Goal: Transaction & Acquisition: Purchase product/service

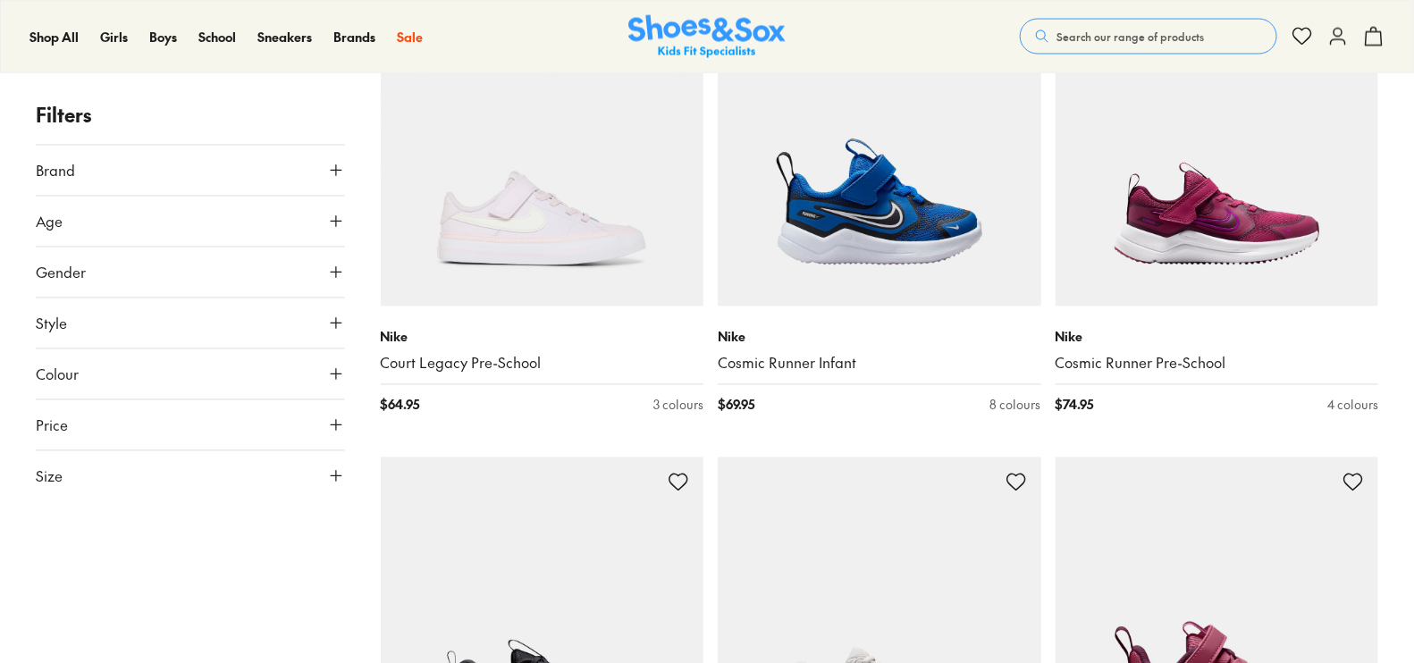
scroll to position [1676, 0]
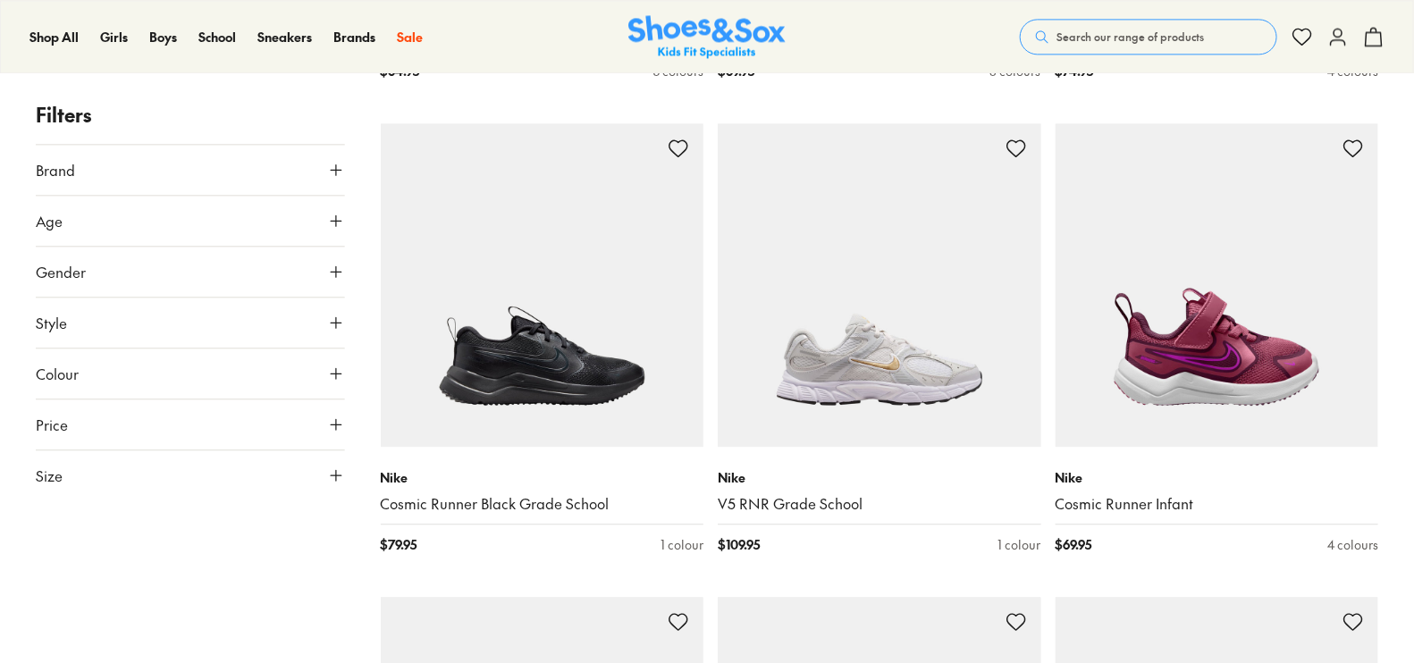
click at [331, 171] on icon at bounding box center [336, 170] width 18 height 18
click at [79, 208] on label "Nike" at bounding box center [71, 213] width 28 height 19
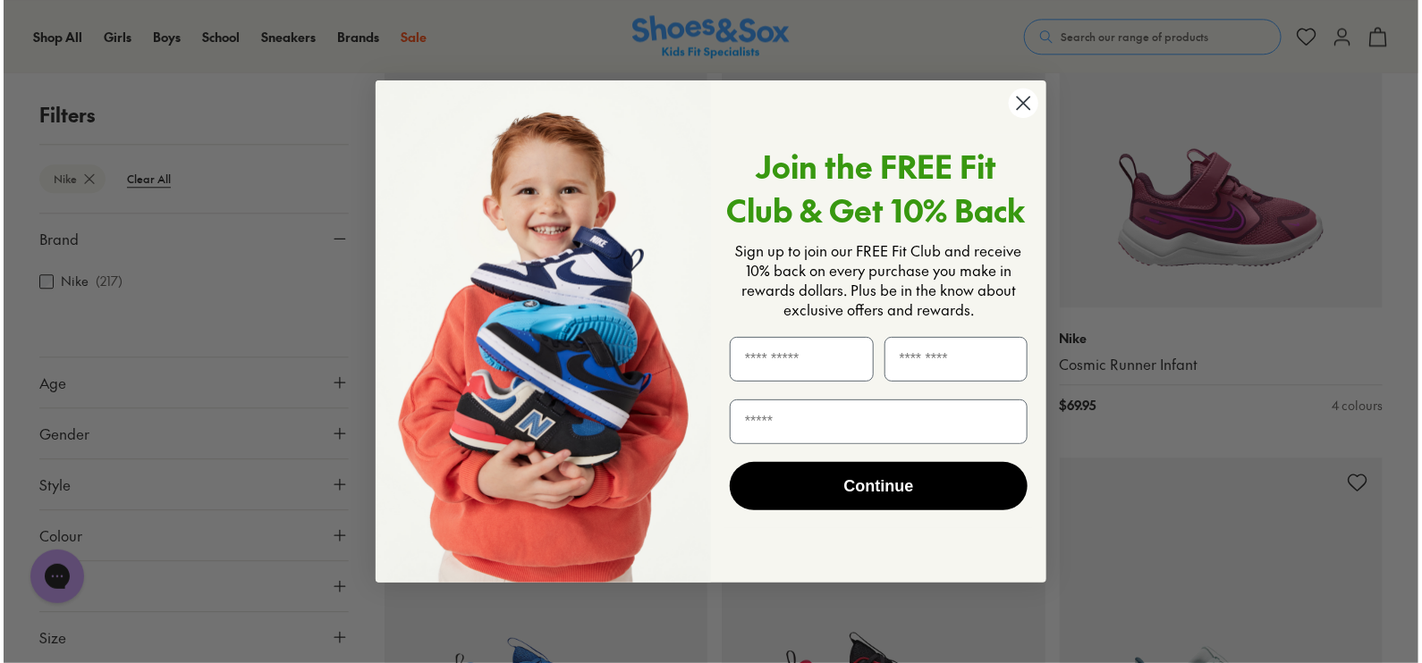
scroll to position [1819, 0]
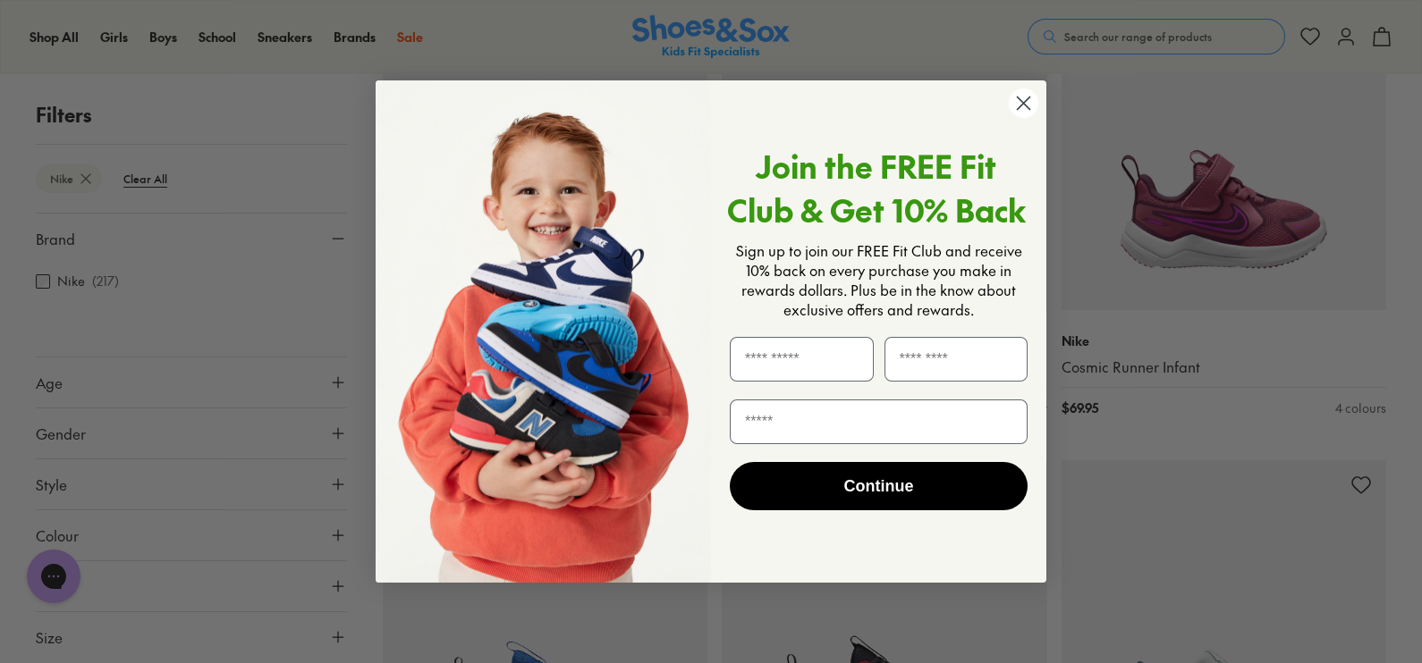
click at [1018, 104] on circle "Close dialog" at bounding box center [1024, 104] width 30 height 30
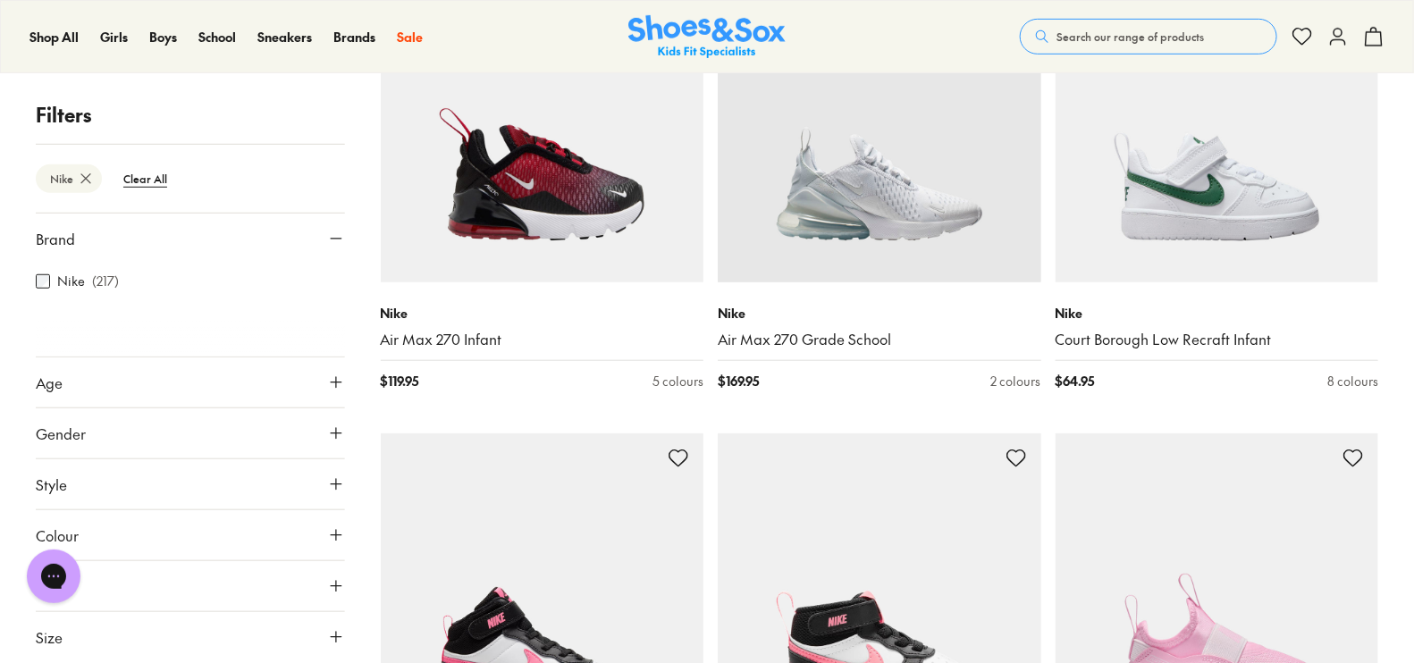
scroll to position [3268, 0]
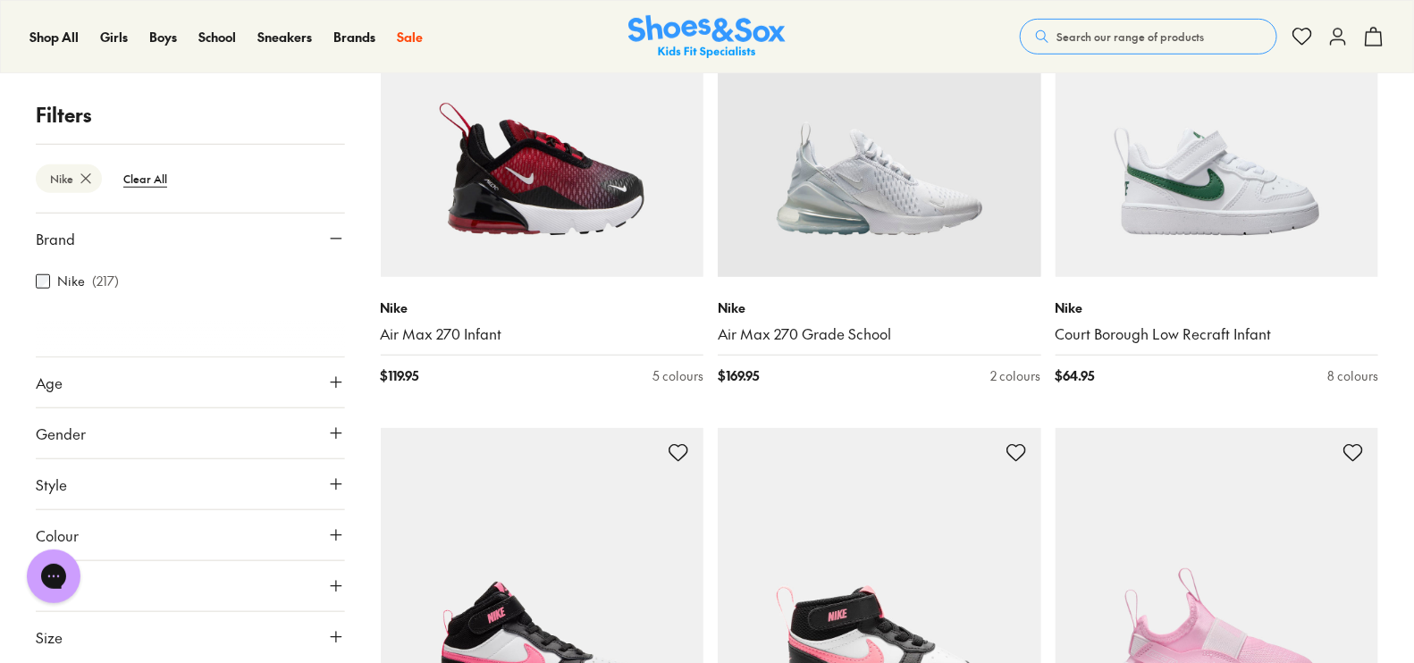
click at [332, 377] on icon at bounding box center [336, 383] width 18 height 18
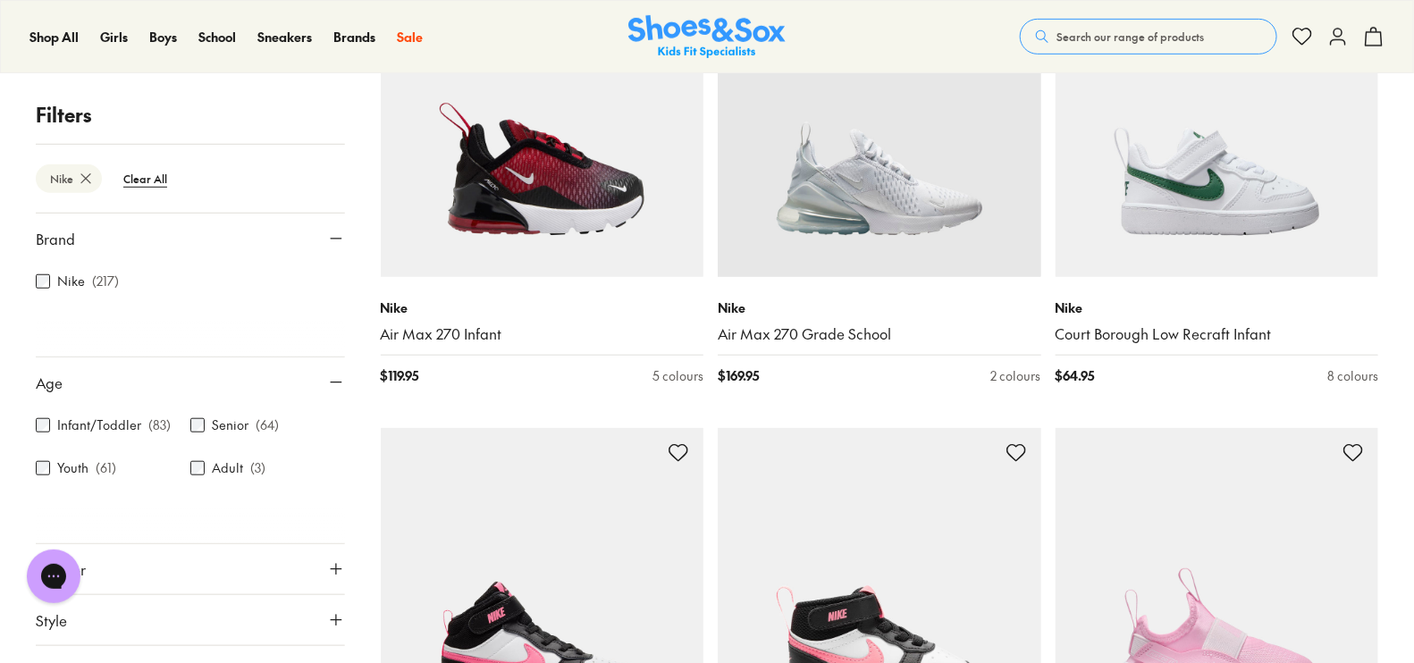
scroll to position [132, 0]
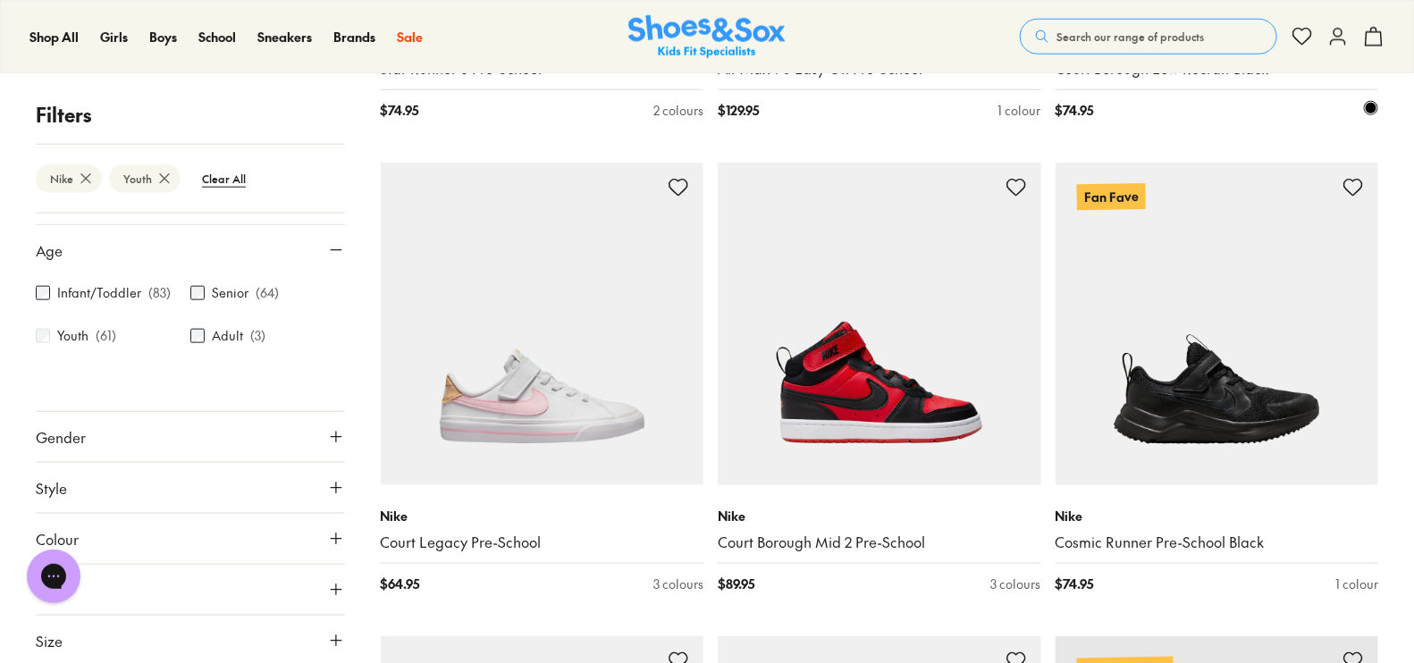
scroll to position [3588, 0]
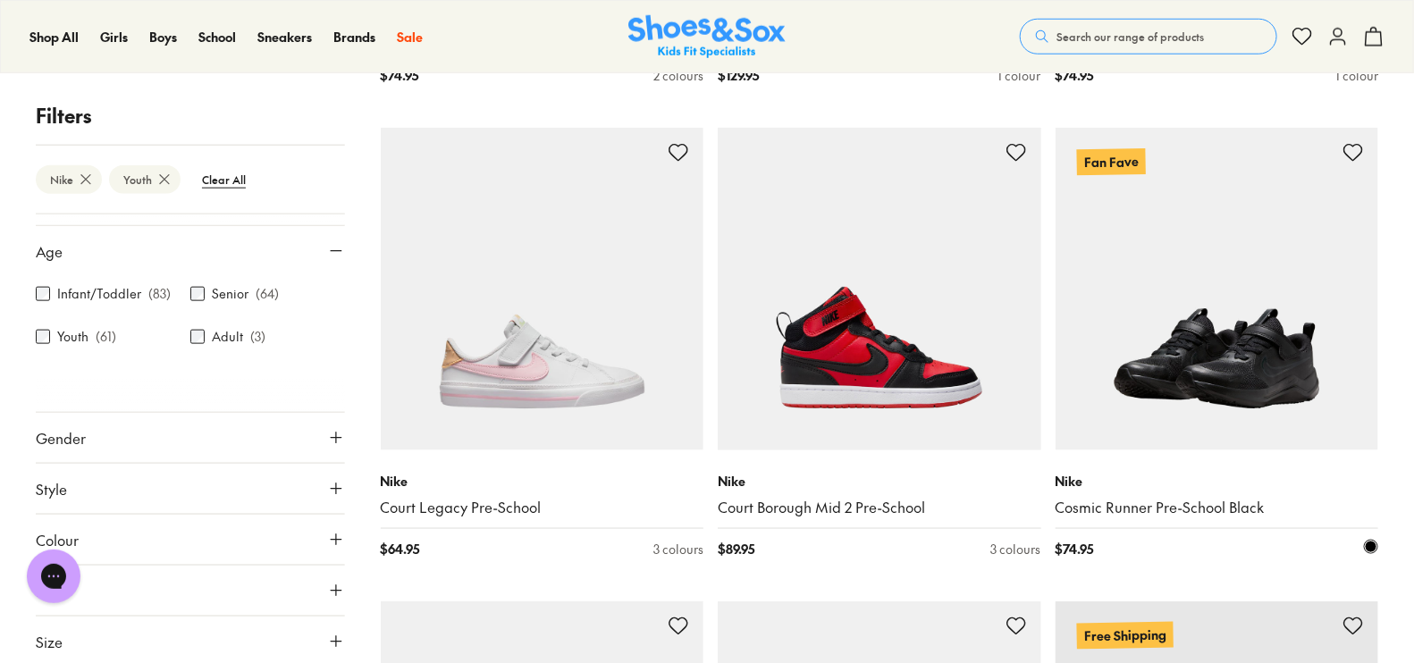
click at [1213, 269] on img at bounding box center [1218, 290] width 324 height 324
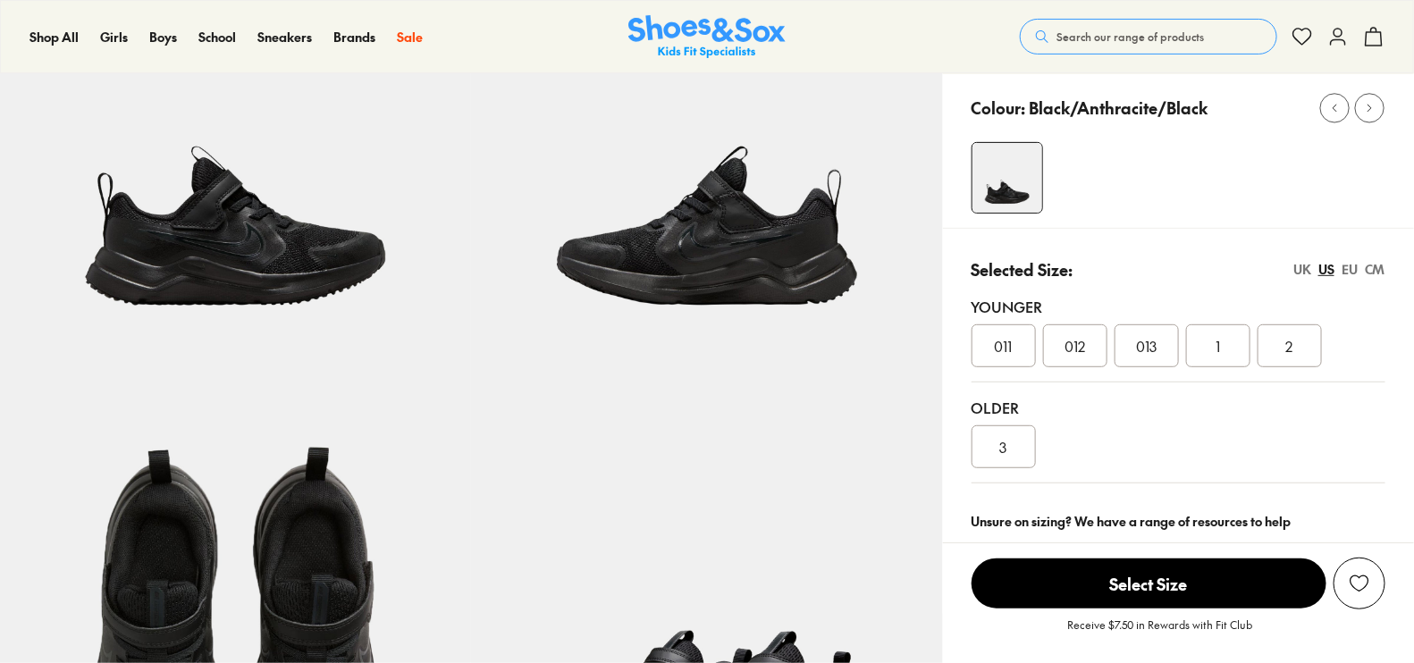
scroll to position [223, 0]
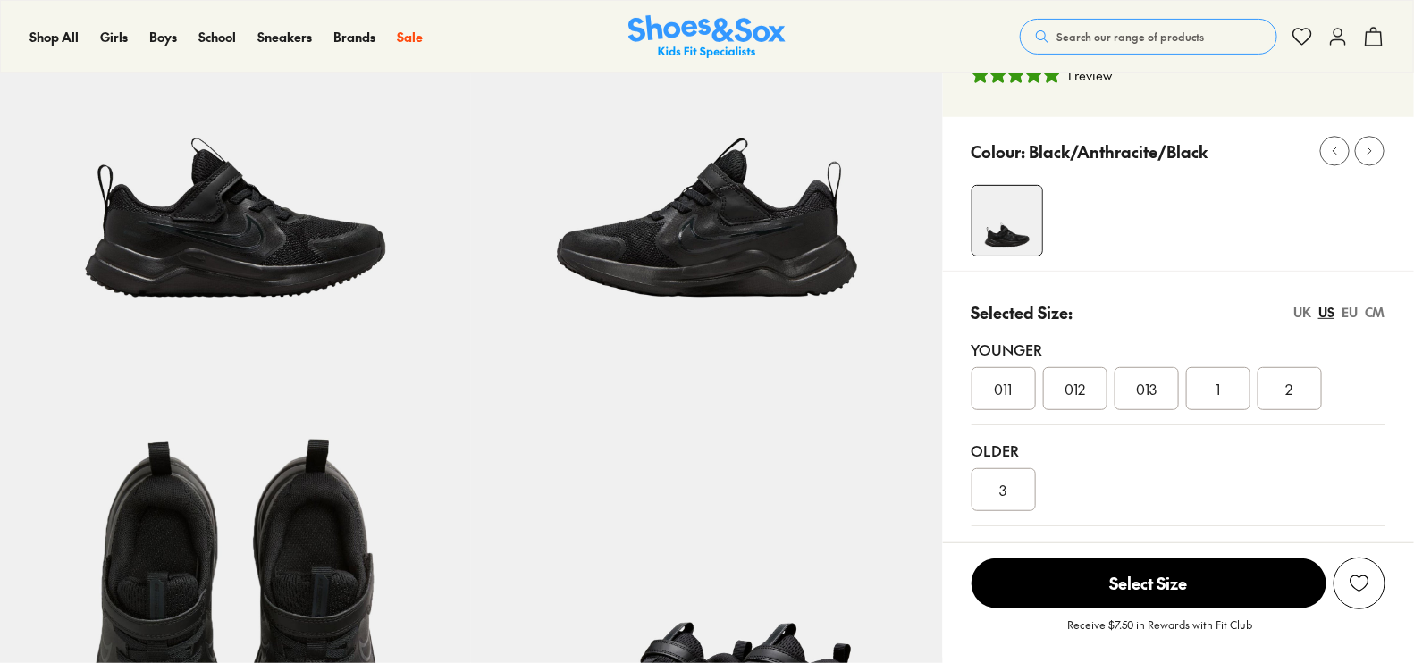
select select "*"
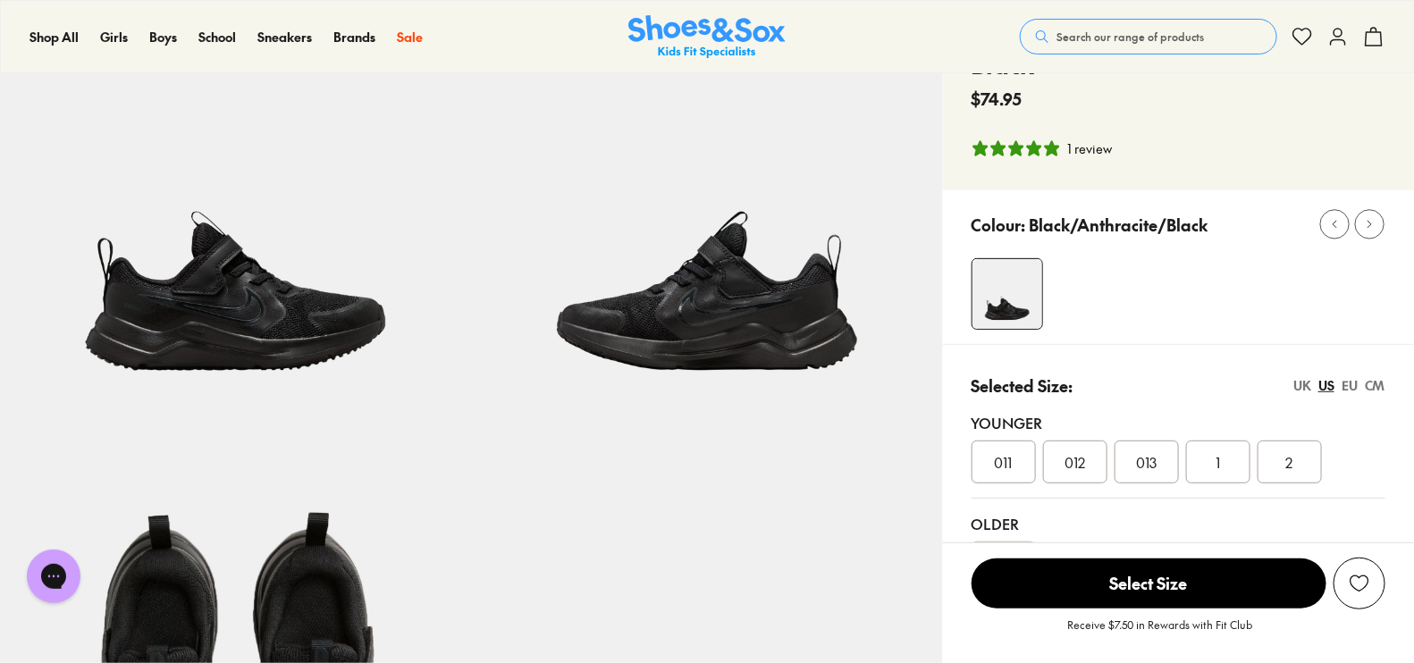
scroll to position [0, 0]
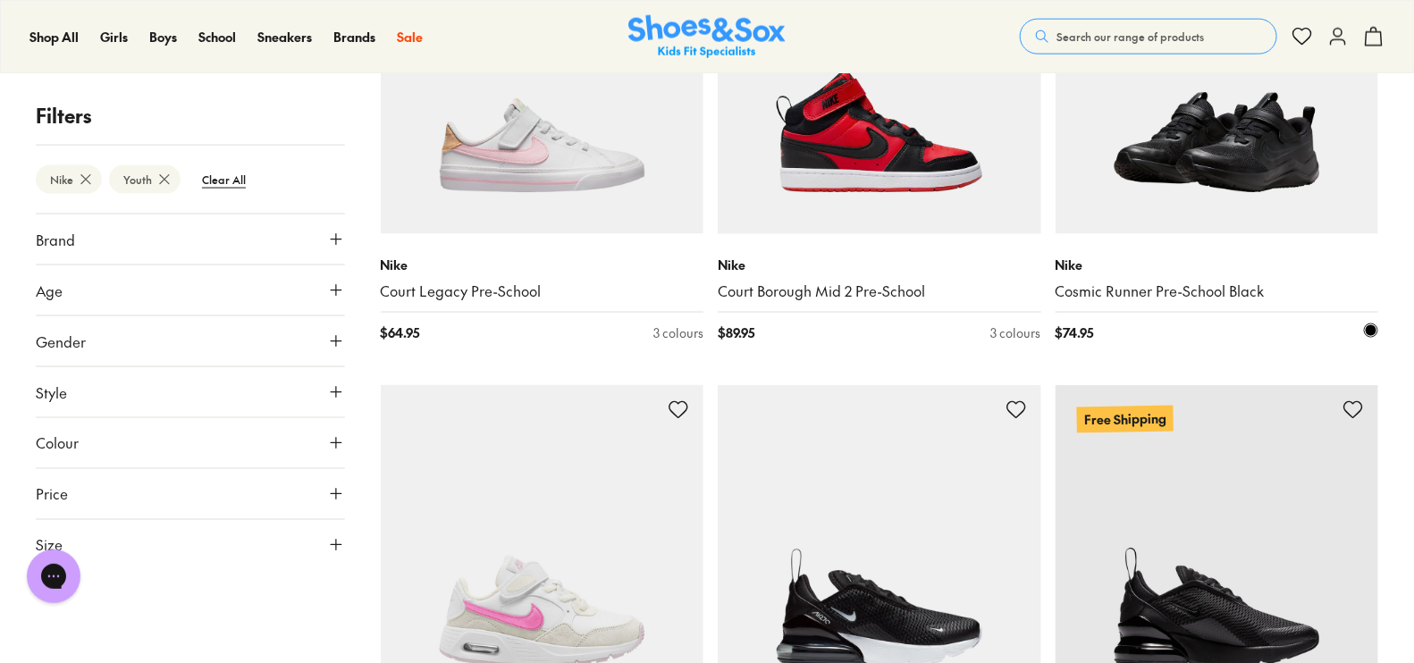
click at [1194, 167] on img at bounding box center [1218, 73] width 324 height 324
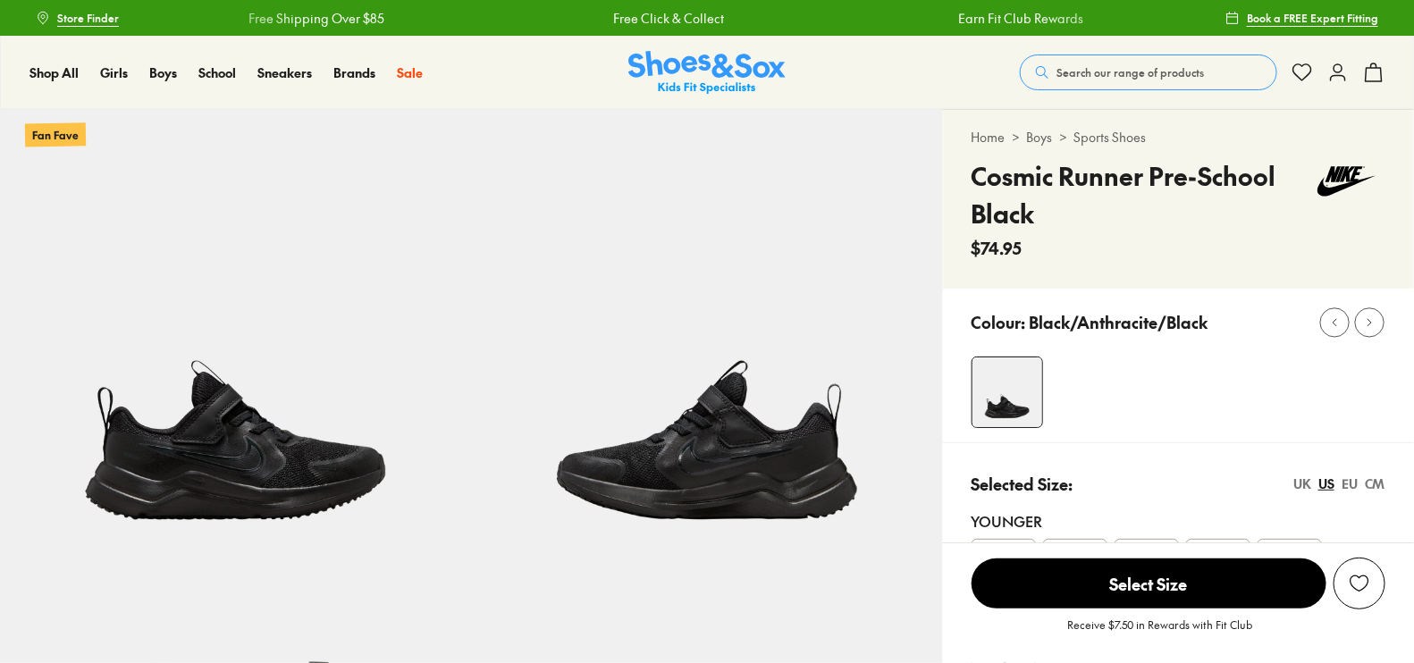
select select "*"
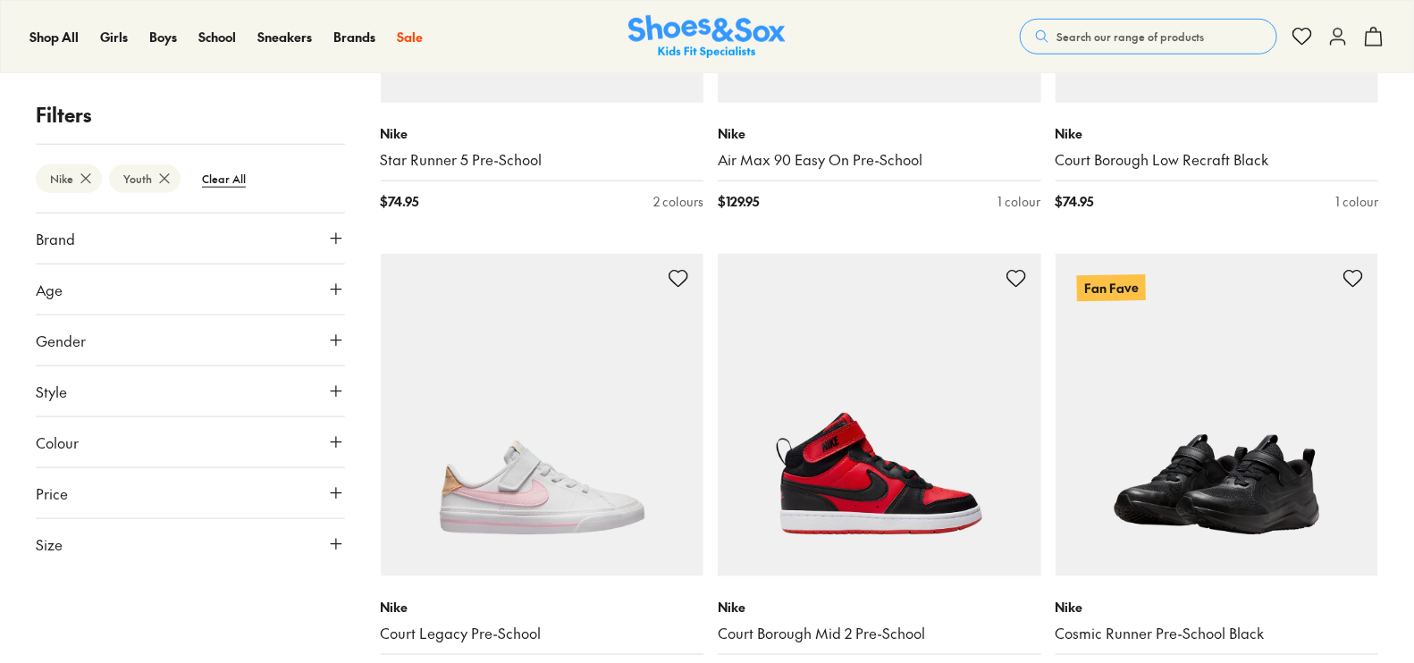
scroll to position [3134, 0]
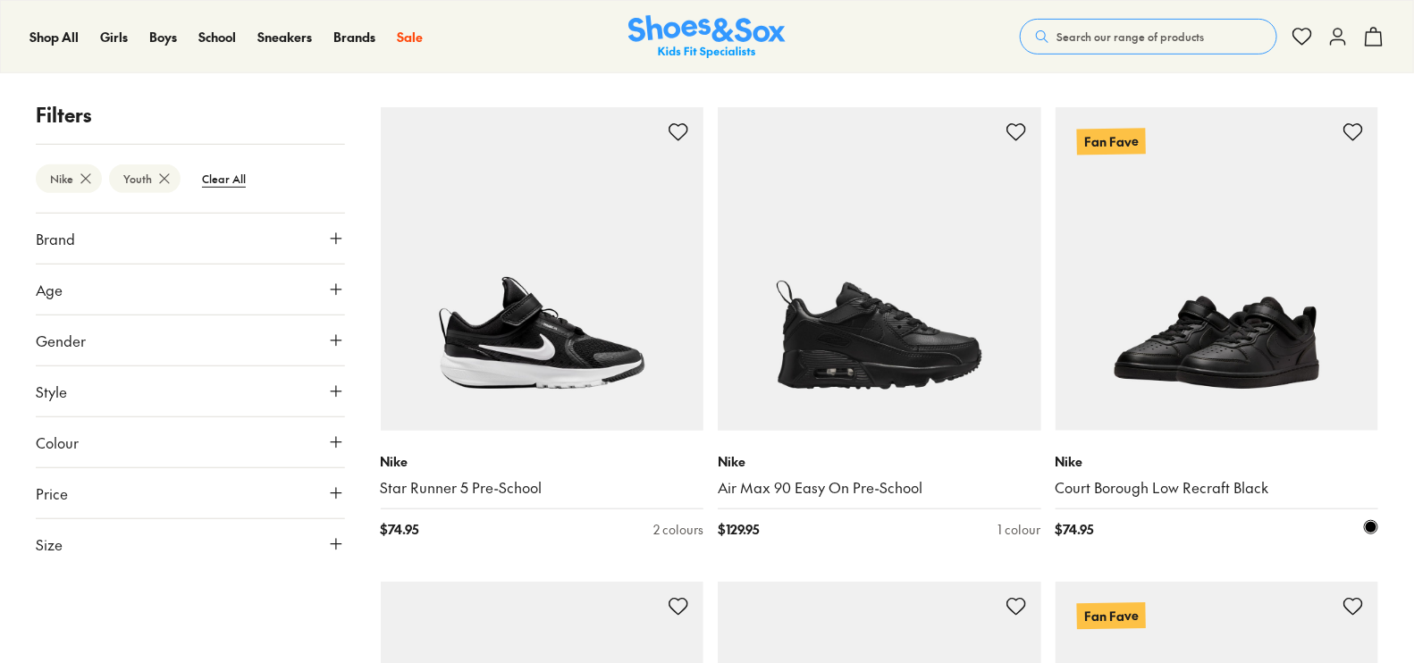
click at [1145, 333] on img at bounding box center [1218, 269] width 324 height 324
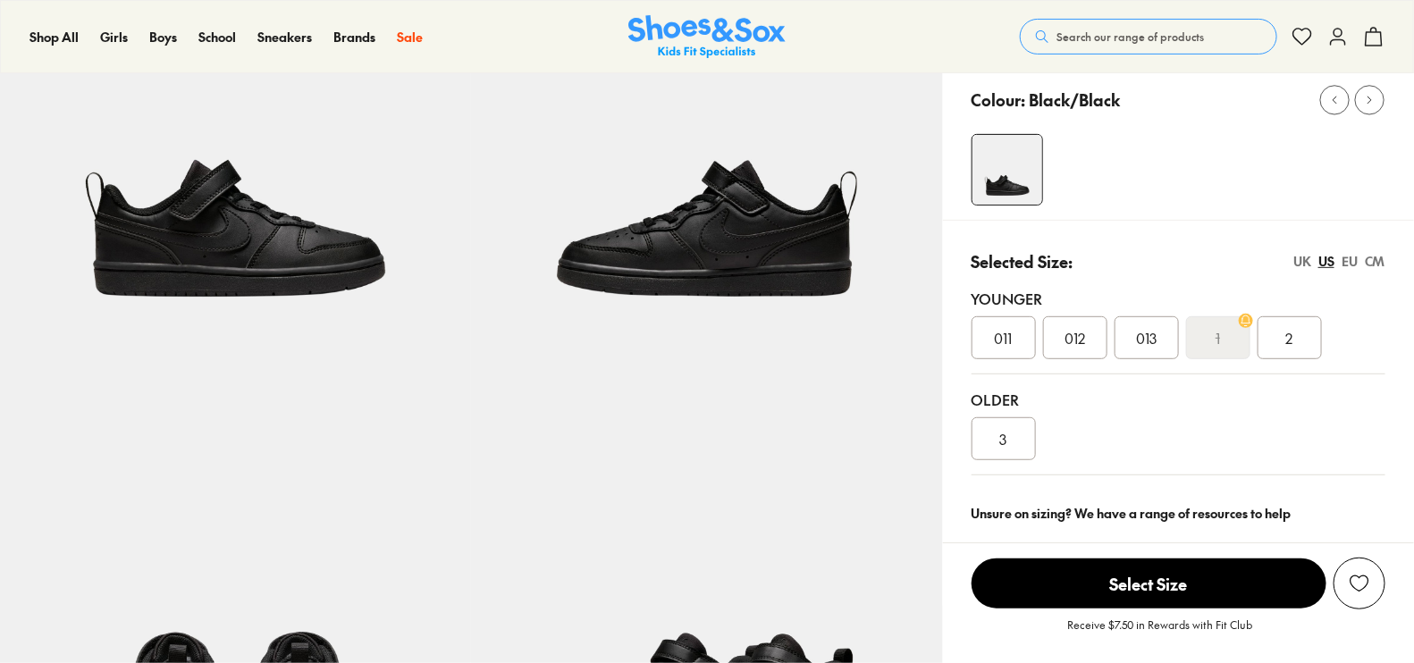
select select "*"
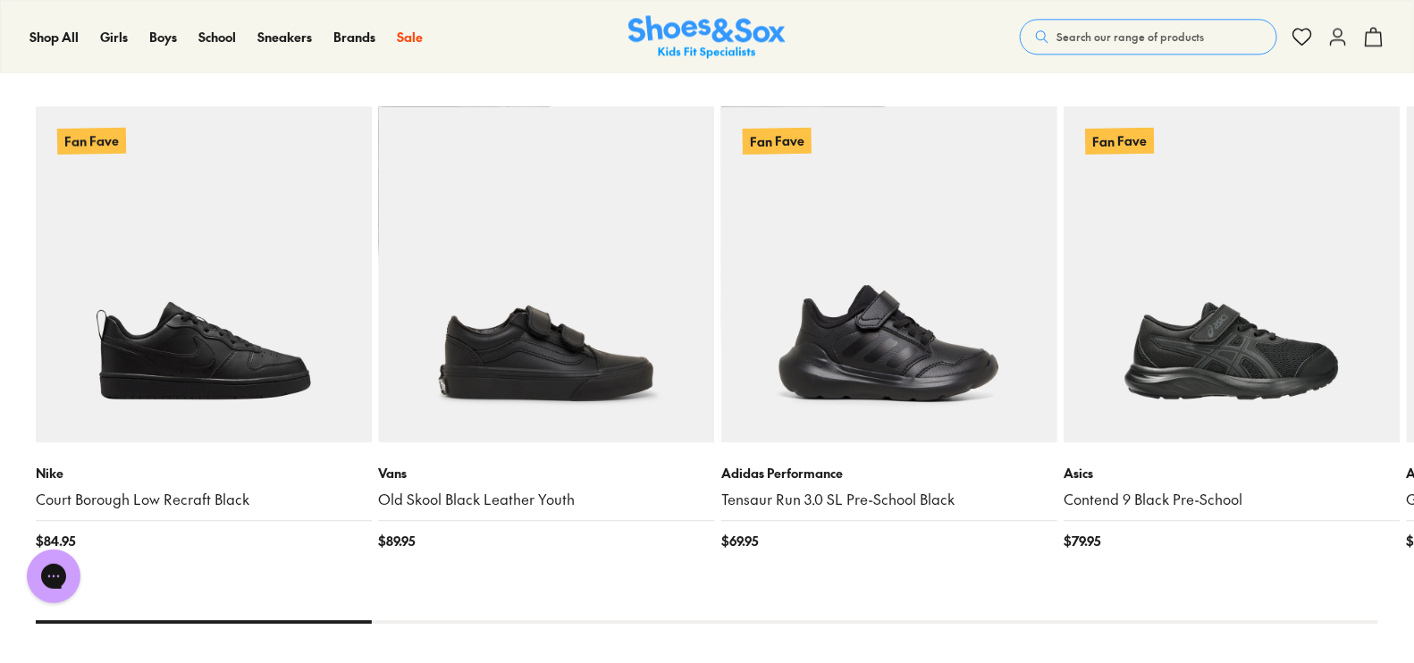
scroll to position [1787, 0]
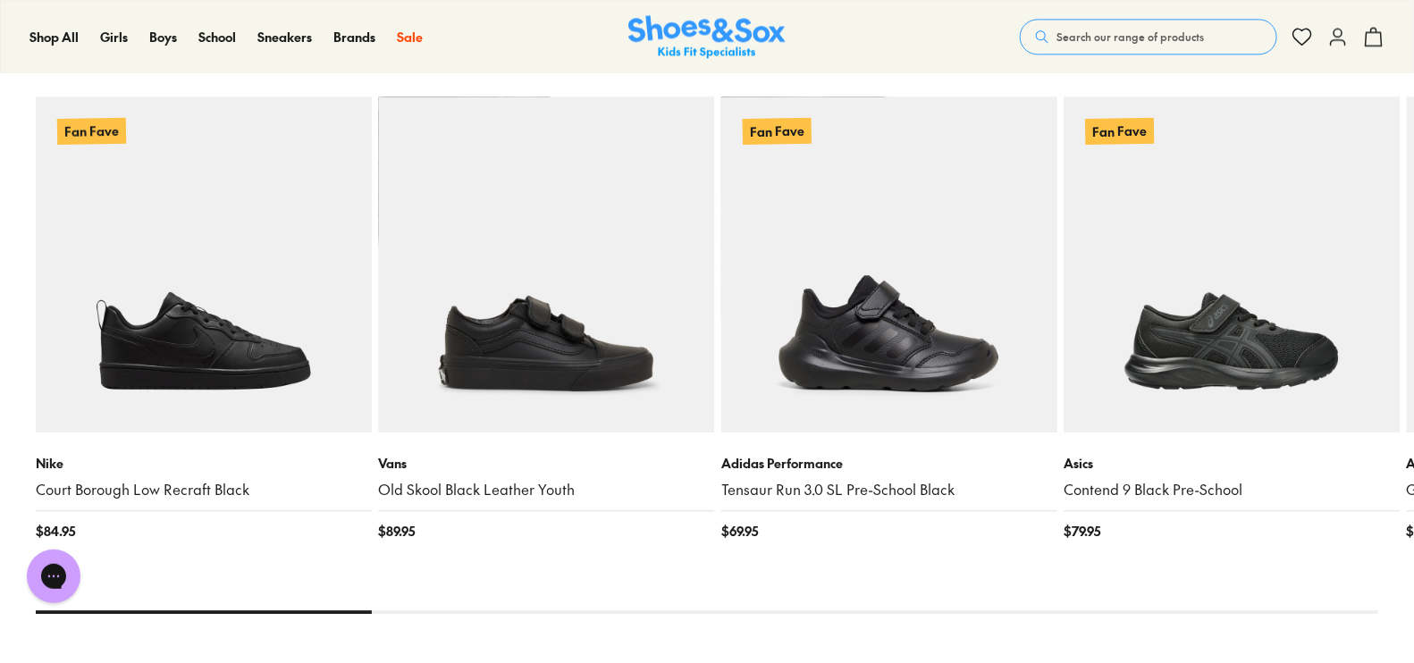
drag, startPoint x: 335, startPoint y: 606, endPoint x: 554, endPoint y: 620, distance: 219.5
click at [558, 621] on div "You Might Like Recently Viewed Fan Fave Nike Court Borough Low Recraft Black $ …" at bounding box center [707, 350] width 1343 height 654
drag, startPoint x: 358, startPoint y: 606, endPoint x: 384, endPoint y: 610, distance: 27.1
click at [384, 610] on div "You Might Like Recently Viewed Fan Fave Nike Court Borough Low Recraft Black $ …" at bounding box center [707, 350] width 1343 height 654
drag, startPoint x: 349, startPoint y: 606, endPoint x: 458, endPoint y: 595, distance: 109.7
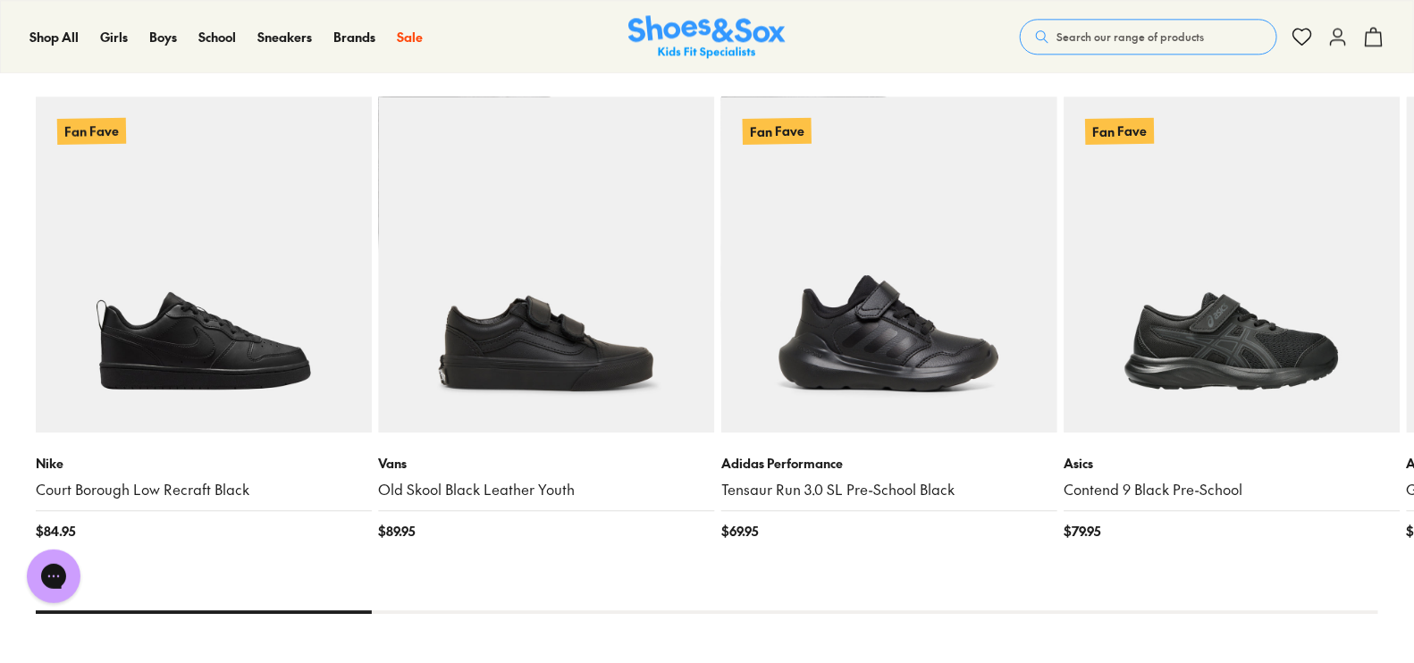
click at [458, 595] on x-flickity "Fan Fave Nike Court Borough Low Recraft Black $ 84.95 Vans Old Skool Black Leat…" at bounding box center [707, 317] width 1343 height 592
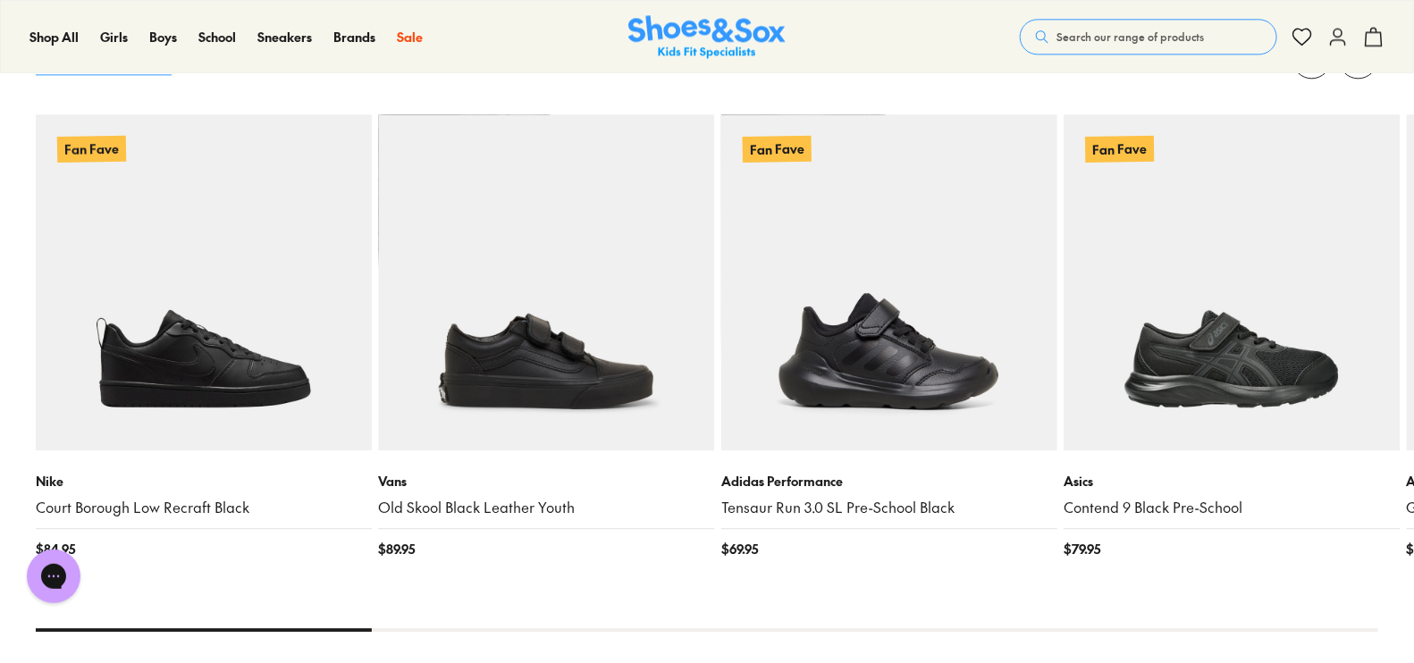
scroll to position [1900, 0]
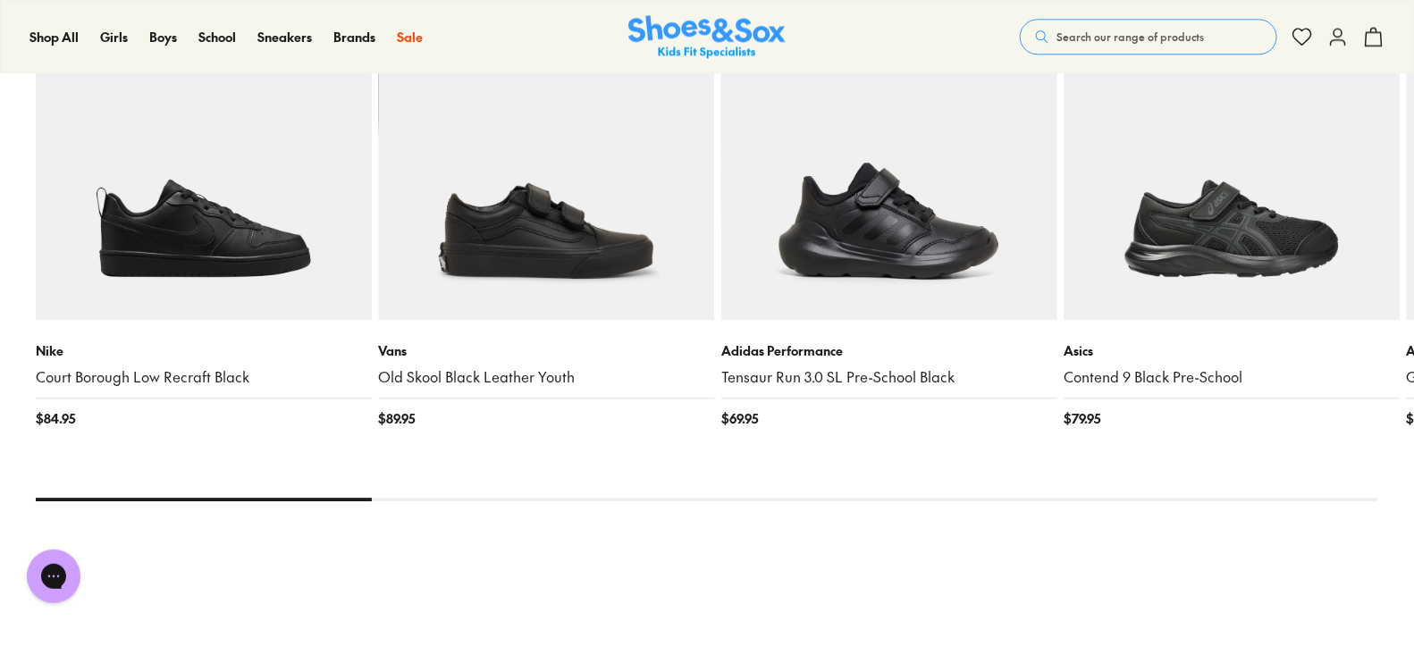
drag, startPoint x: 353, startPoint y: 494, endPoint x: 755, endPoint y: 483, distance: 402.5
click at [441, 505] on div "You Might Like Recently Viewed Fan Fave Nike Court Borough Low Recraft Black $ …" at bounding box center [707, 238] width 1343 height 654
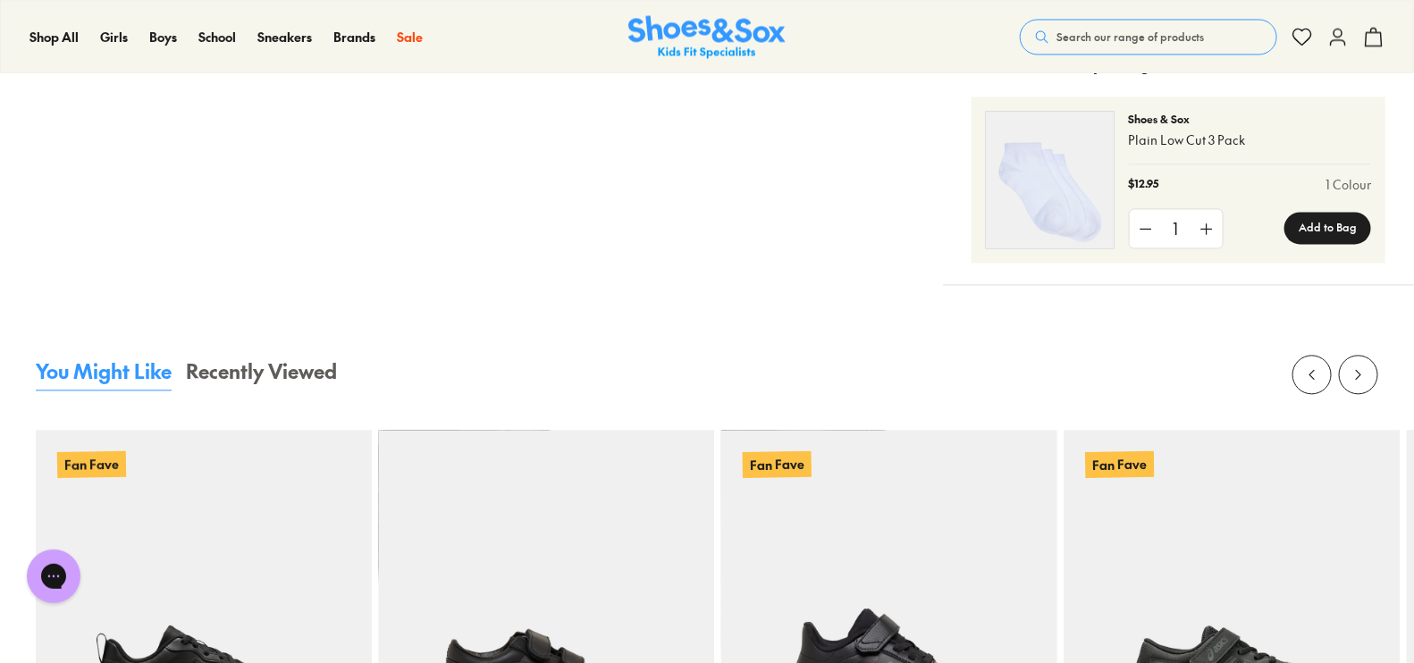
scroll to position [1452, 0]
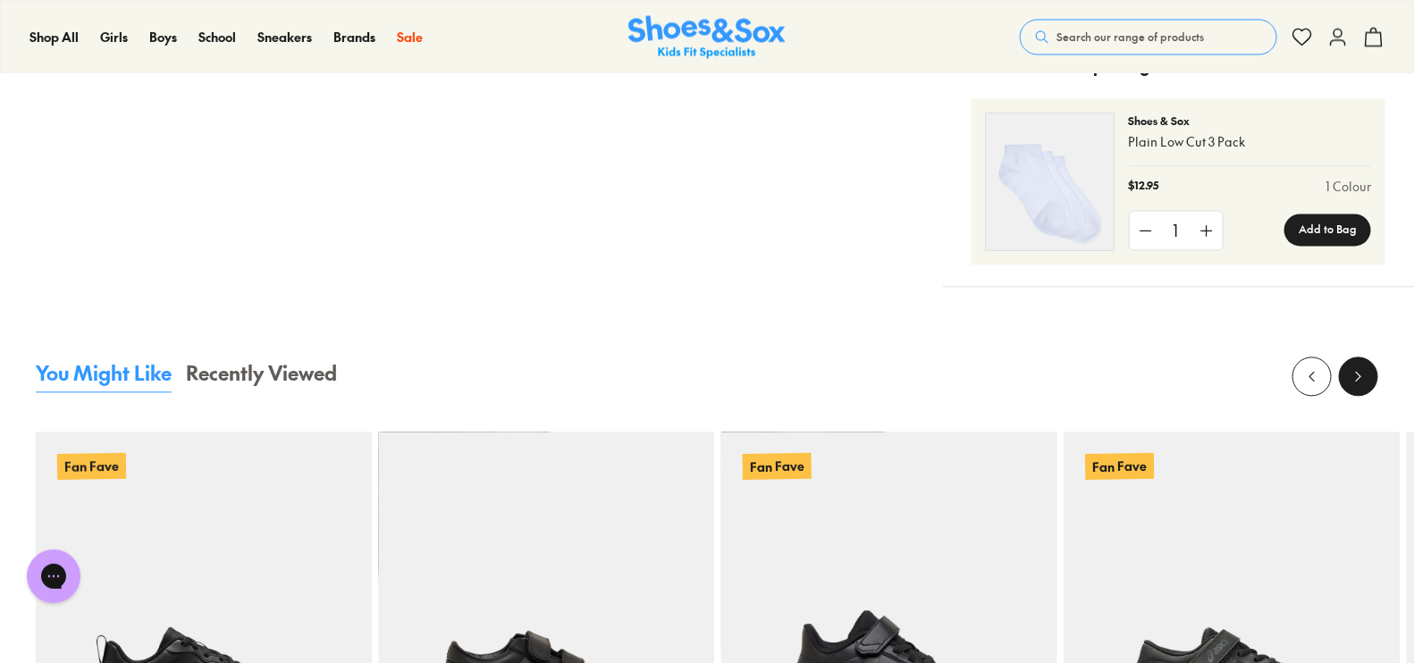
click at [1356, 367] on icon at bounding box center [1359, 376] width 18 height 18
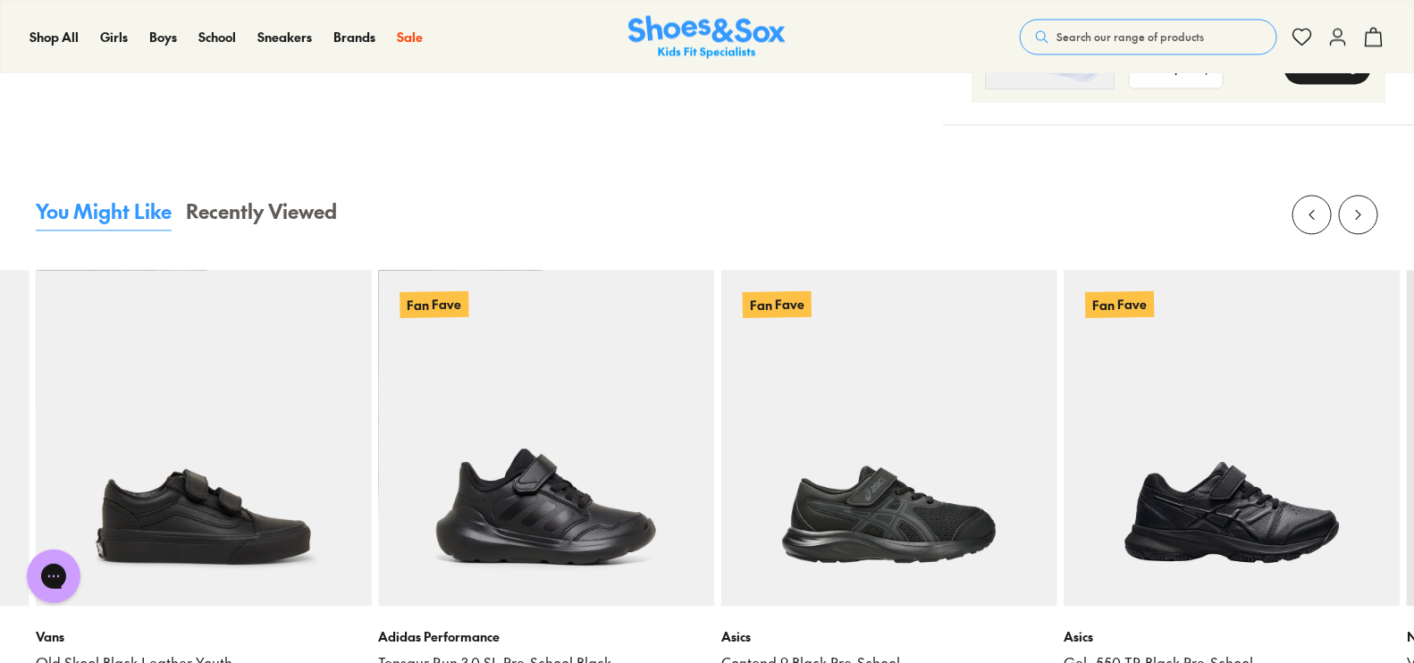
scroll to position [1564, 0]
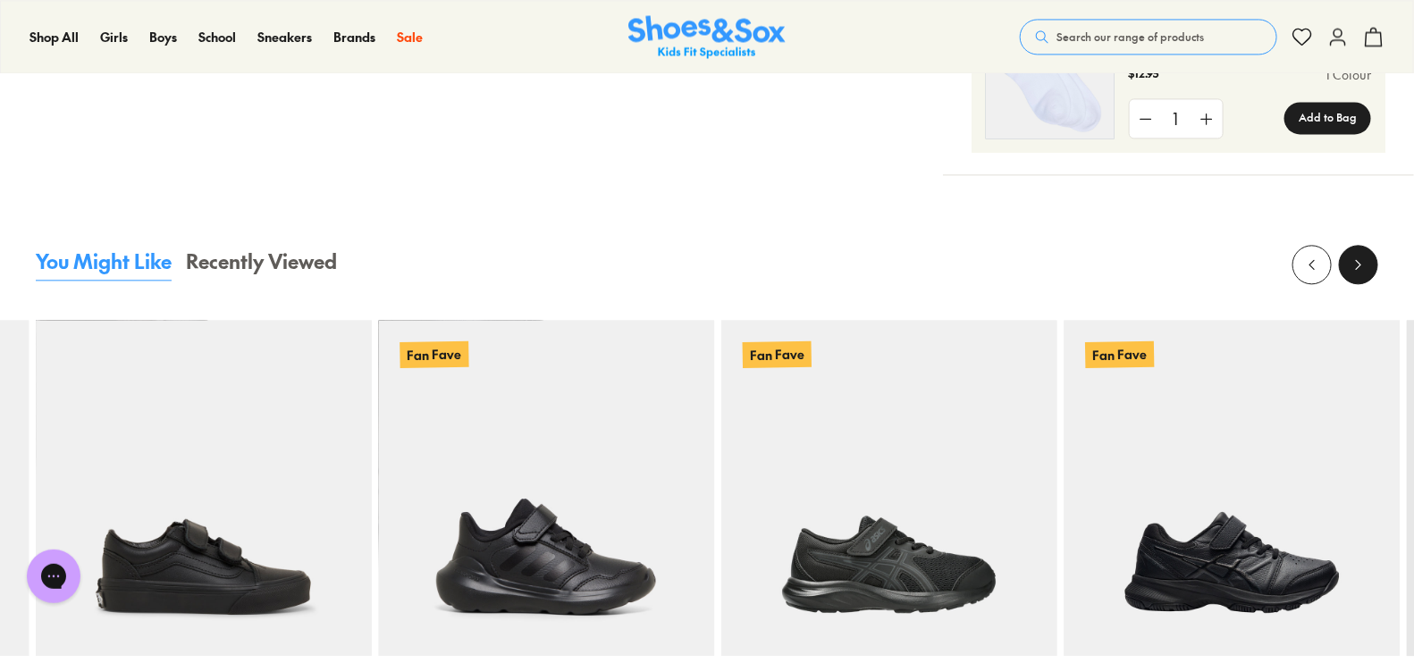
click at [1360, 258] on icon at bounding box center [1359, 265] width 18 height 18
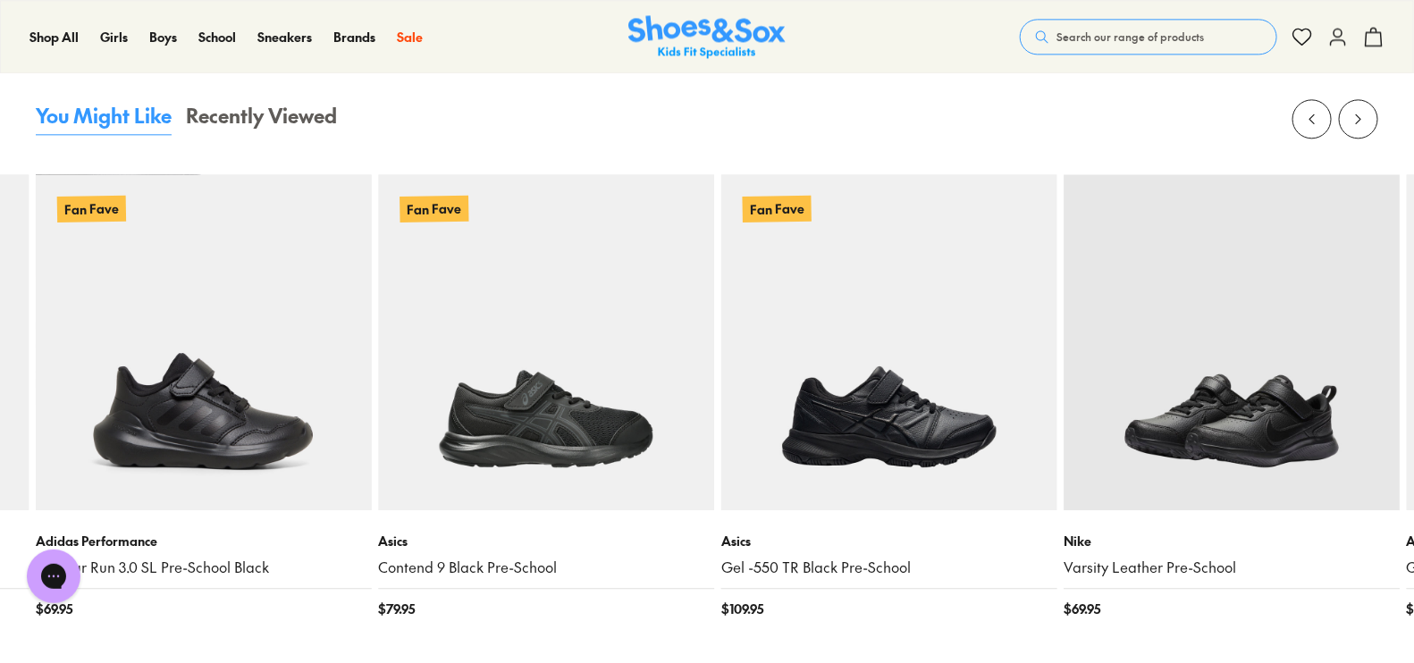
scroll to position [1676, 0]
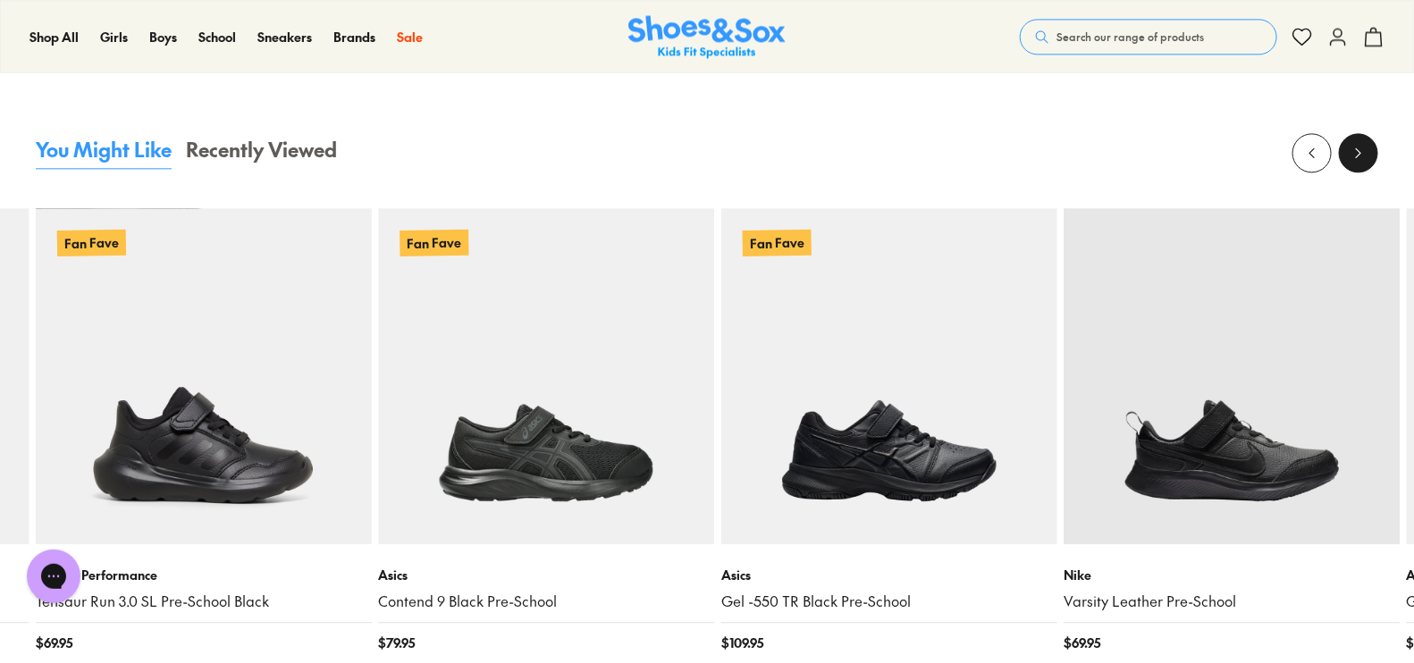
click at [1357, 156] on icon at bounding box center [1359, 153] width 18 height 18
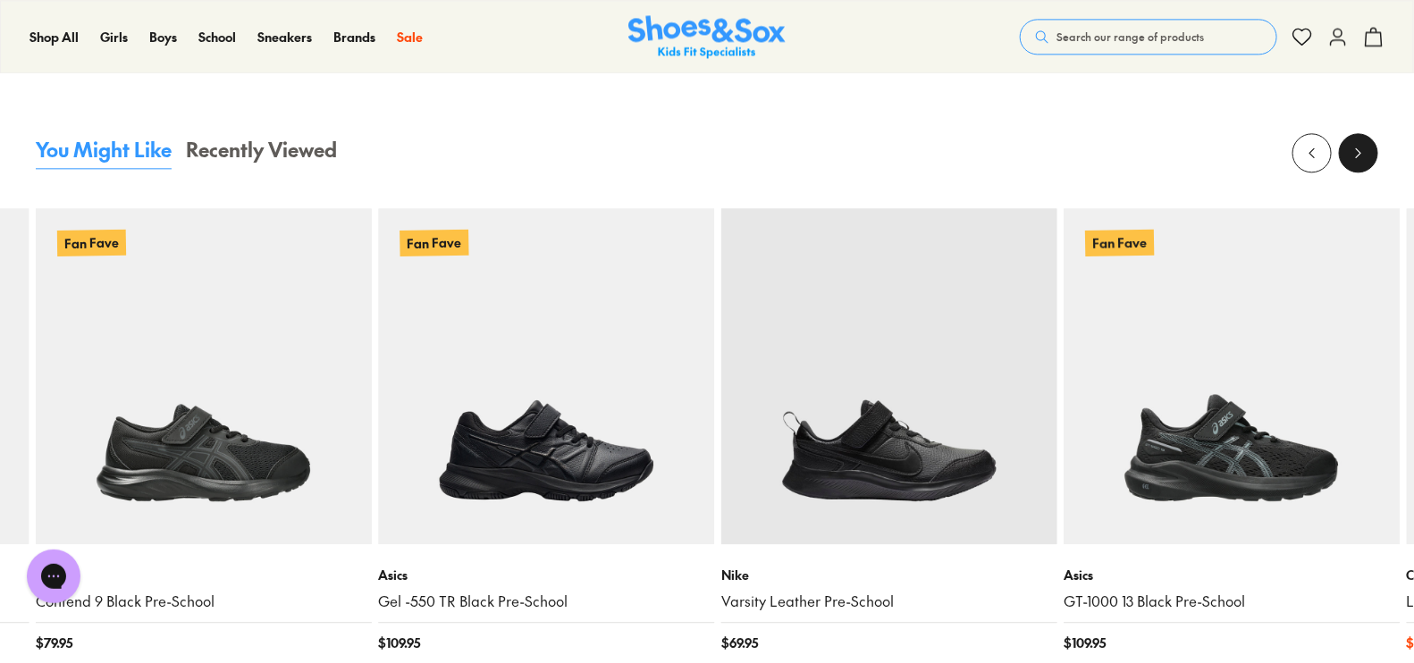
click at [1358, 156] on icon at bounding box center [1359, 153] width 18 height 18
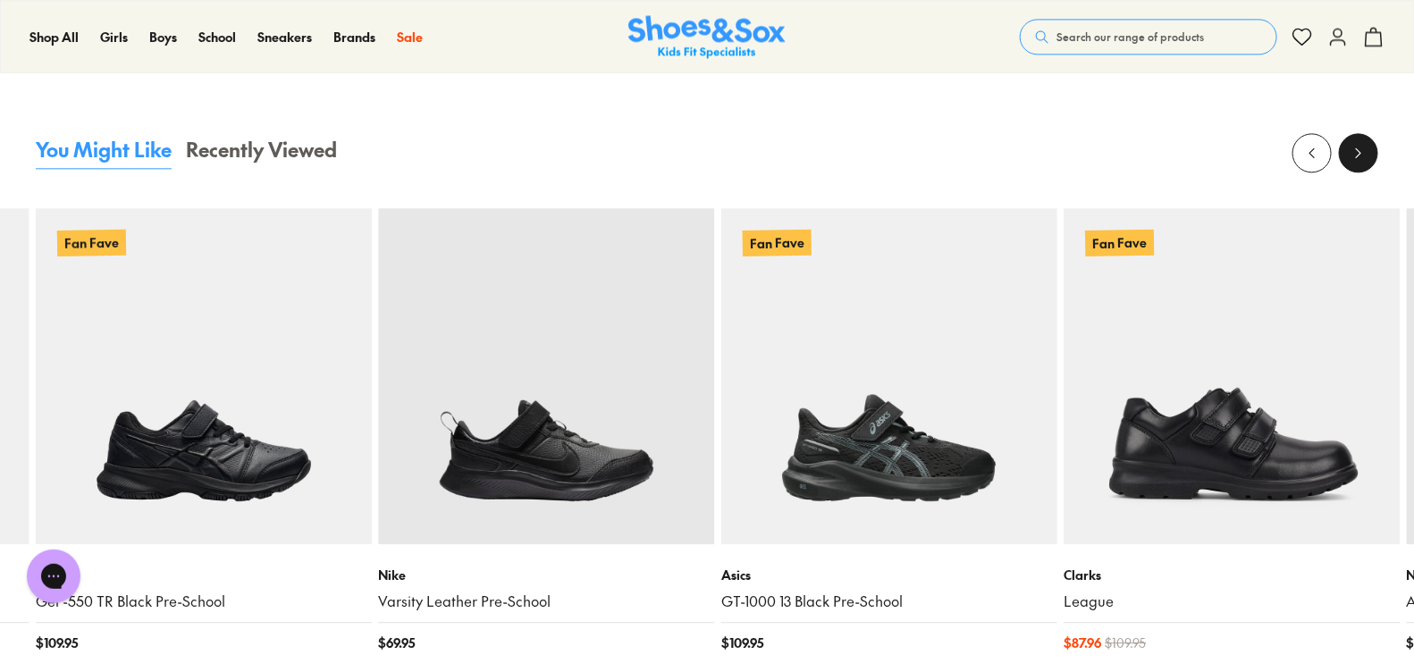
click at [1358, 156] on icon at bounding box center [1359, 153] width 18 height 18
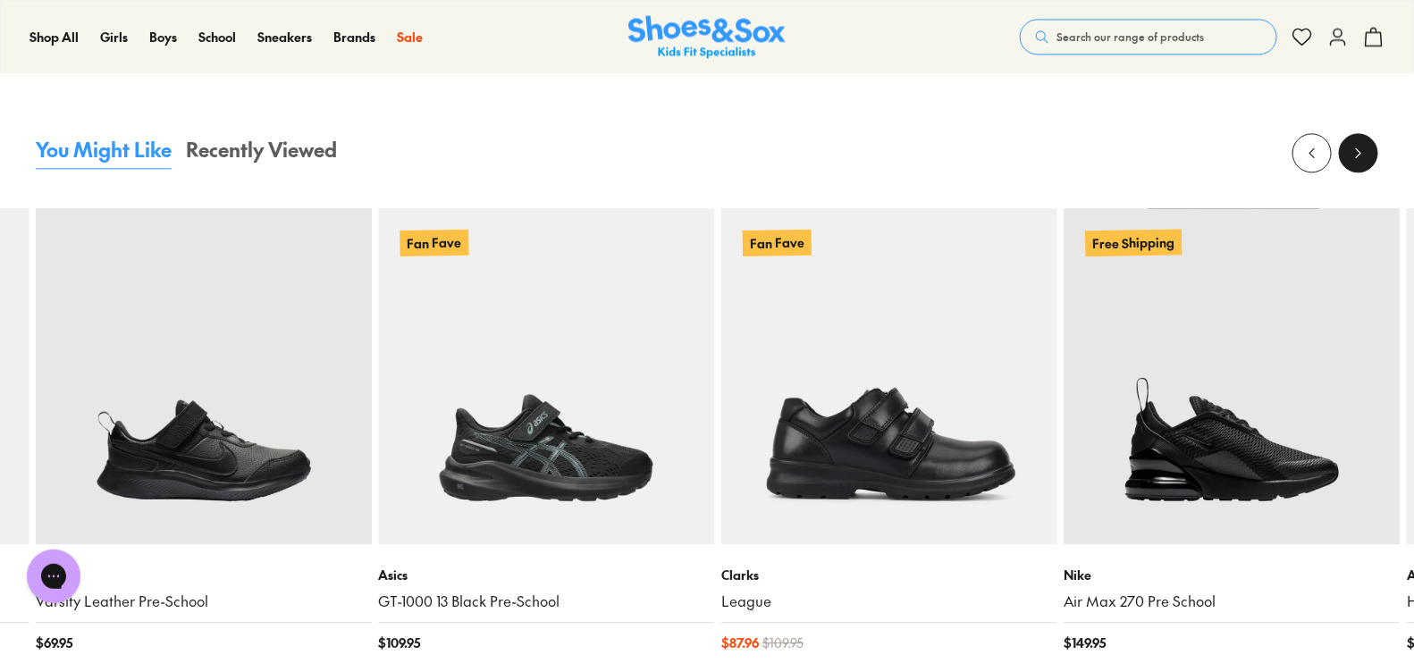
click at [1358, 156] on icon at bounding box center [1359, 153] width 18 height 18
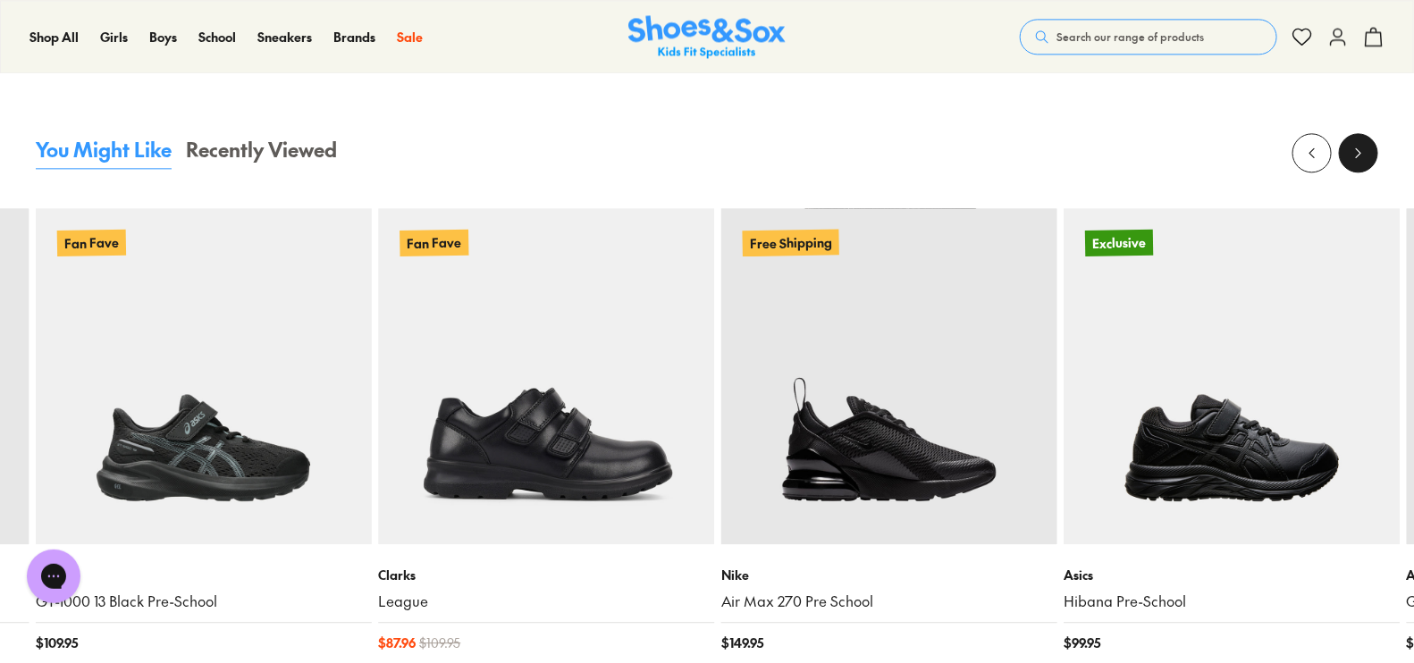
click at [1358, 156] on icon at bounding box center [1359, 153] width 18 height 18
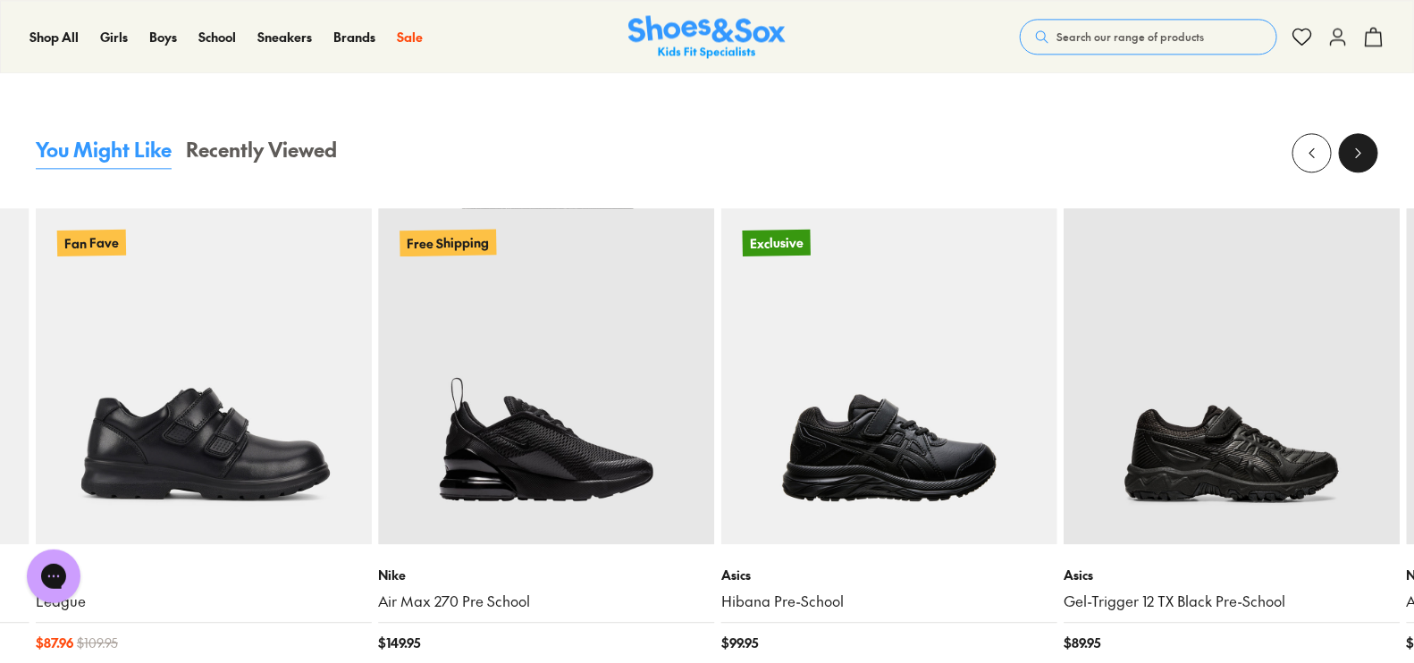
click at [1358, 156] on icon at bounding box center [1359, 153] width 18 height 18
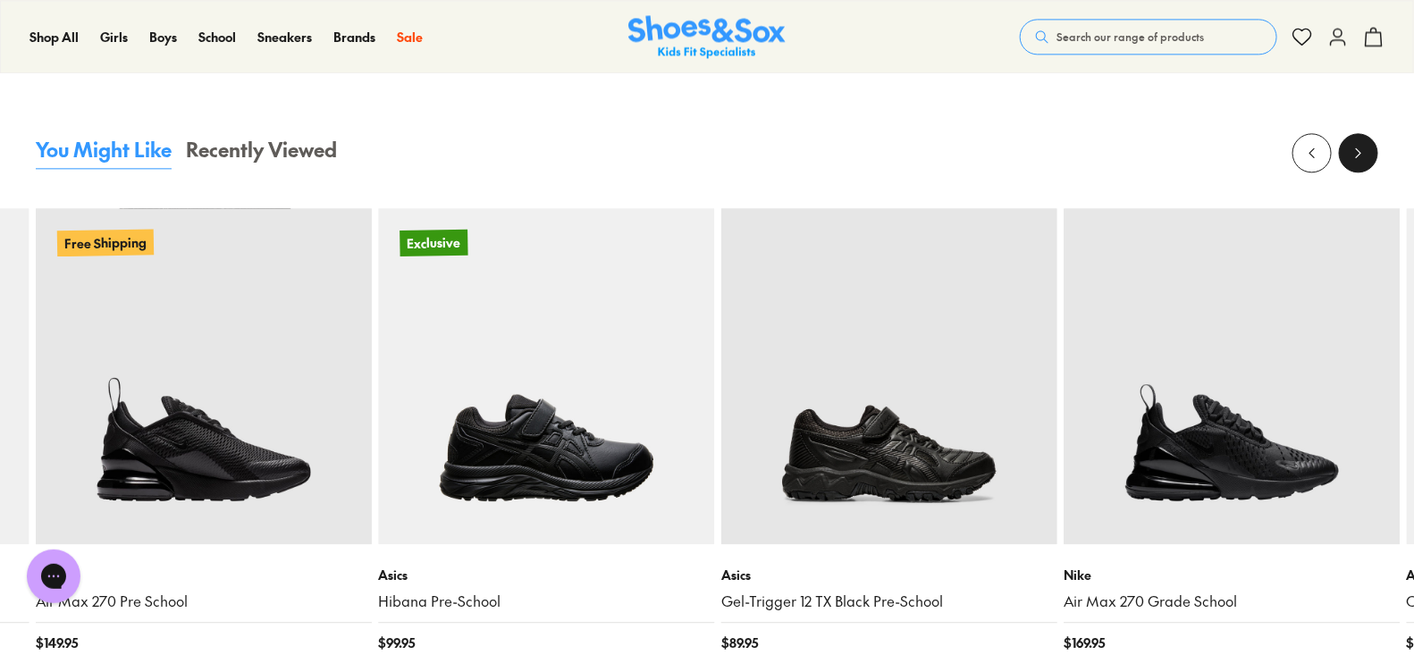
click at [1358, 156] on icon at bounding box center [1359, 153] width 18 height 18
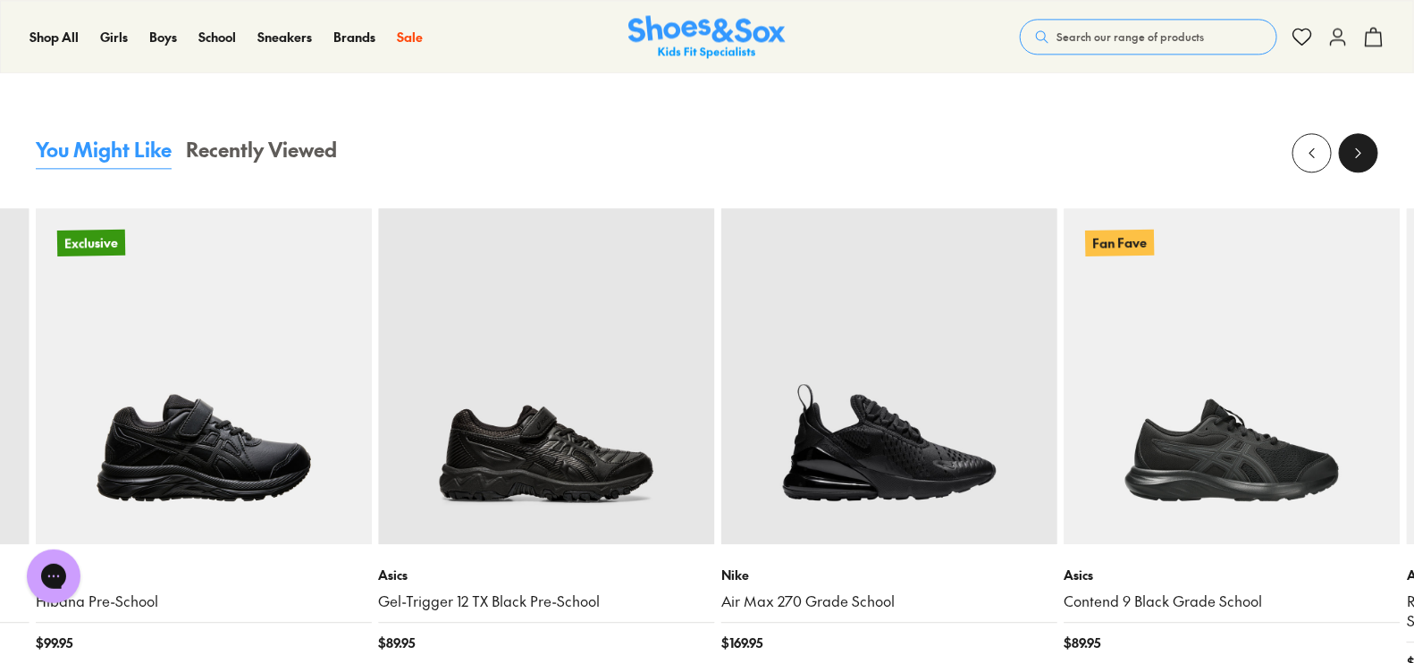
click at [1358, 156] on icon at bounding box center [1359, 153] width 18 height 18
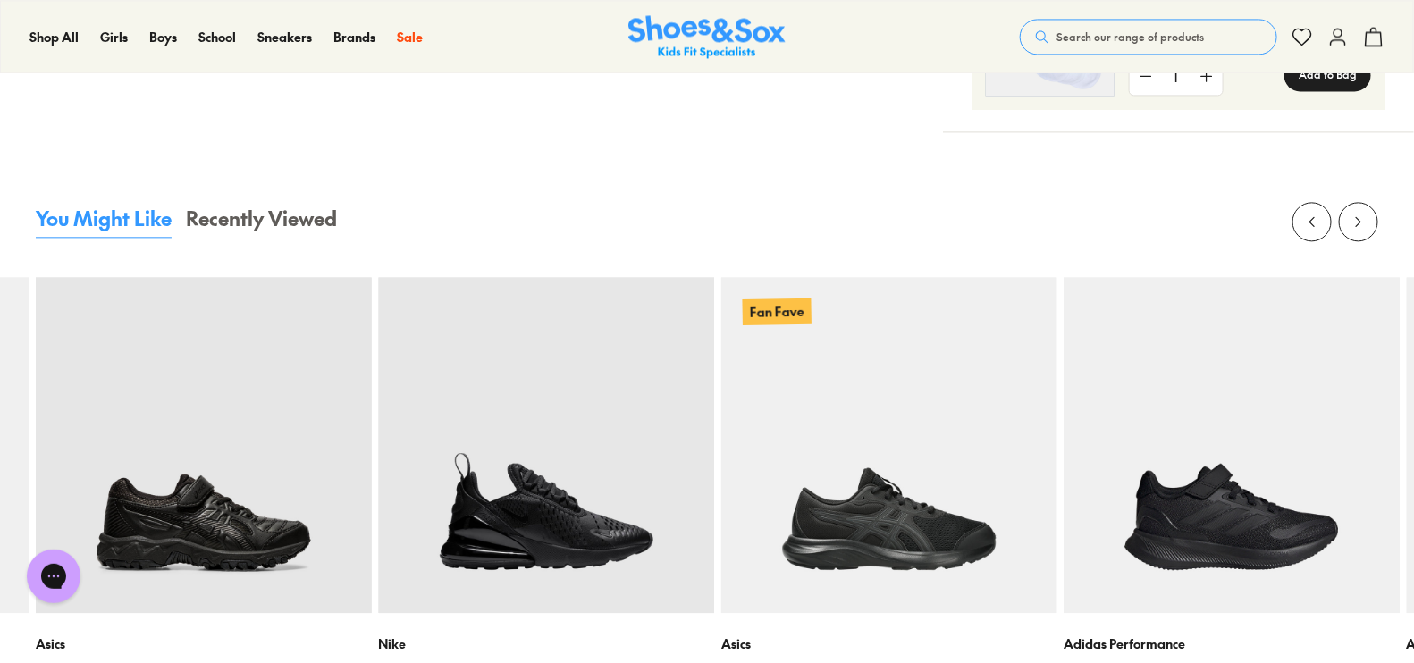
scroll to position [1564, 0]
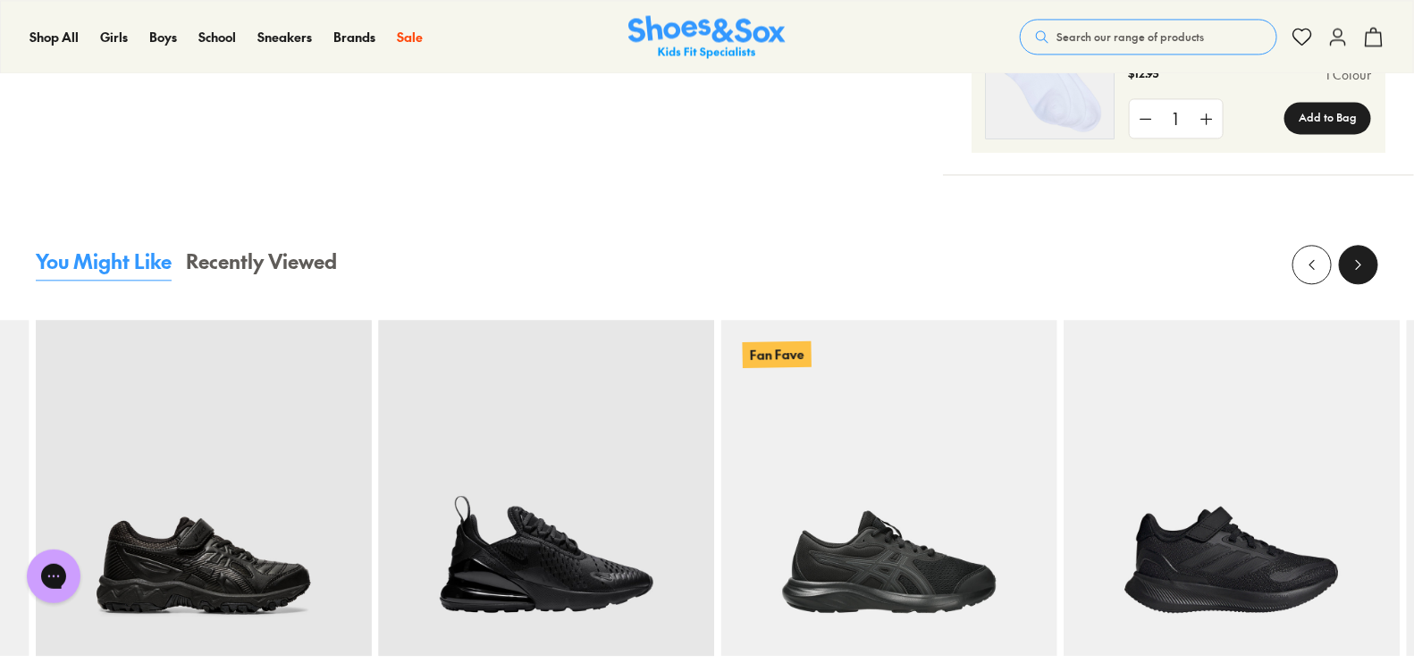
click at [1355, 268] on icon at bounding box center [1359, 265] width 18 height 18
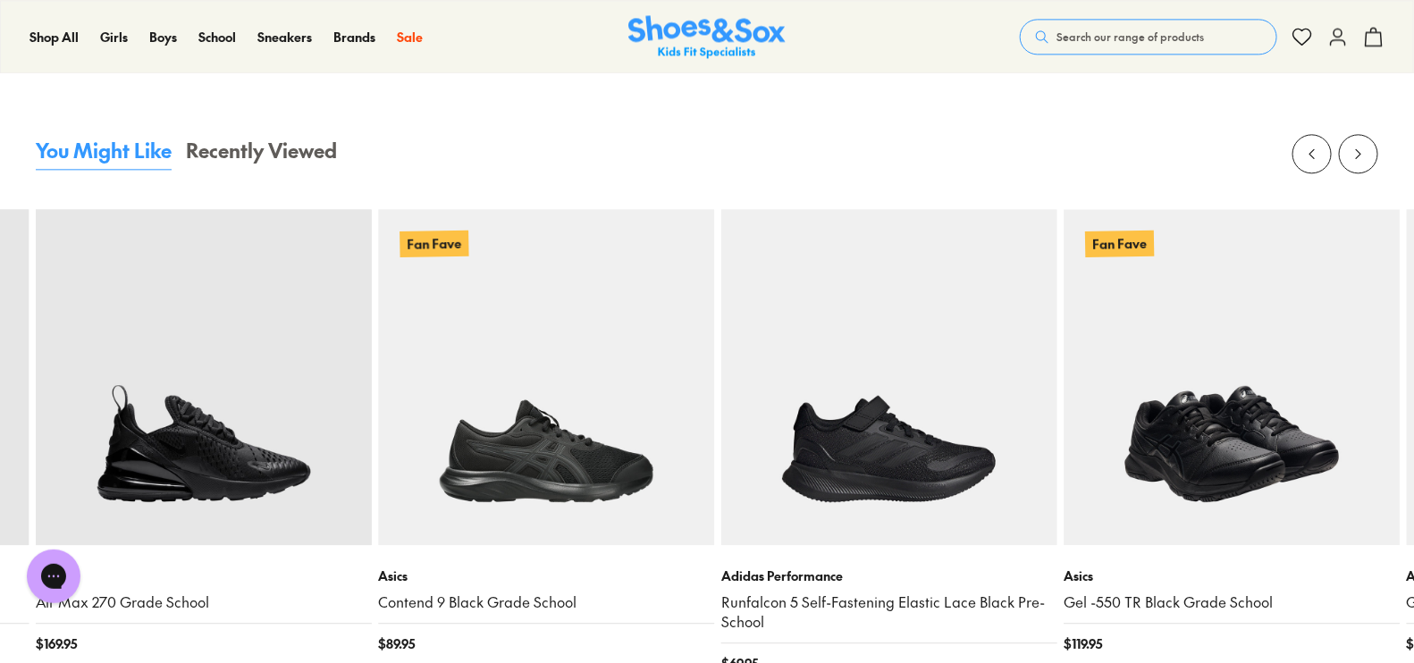
scroll to position [1676, 0]
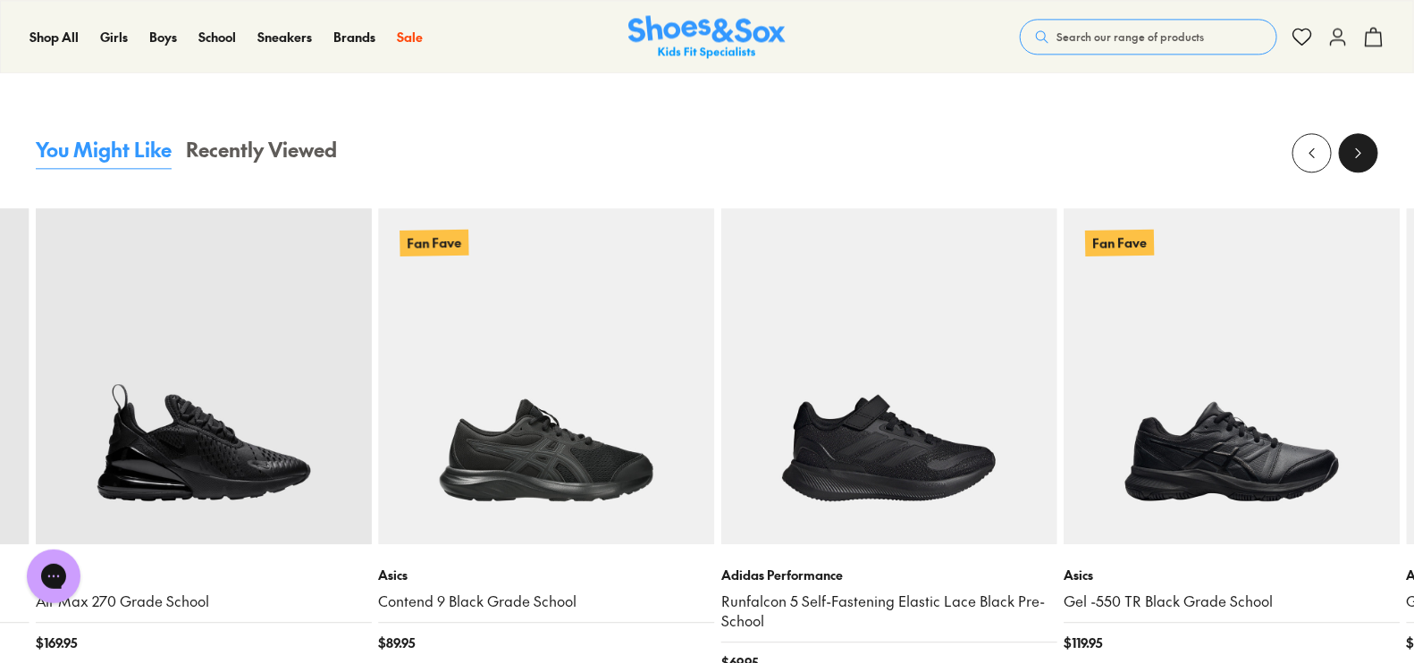
click at [1354, 163] on button at bounding box center [1358, 152] width 39 height 39
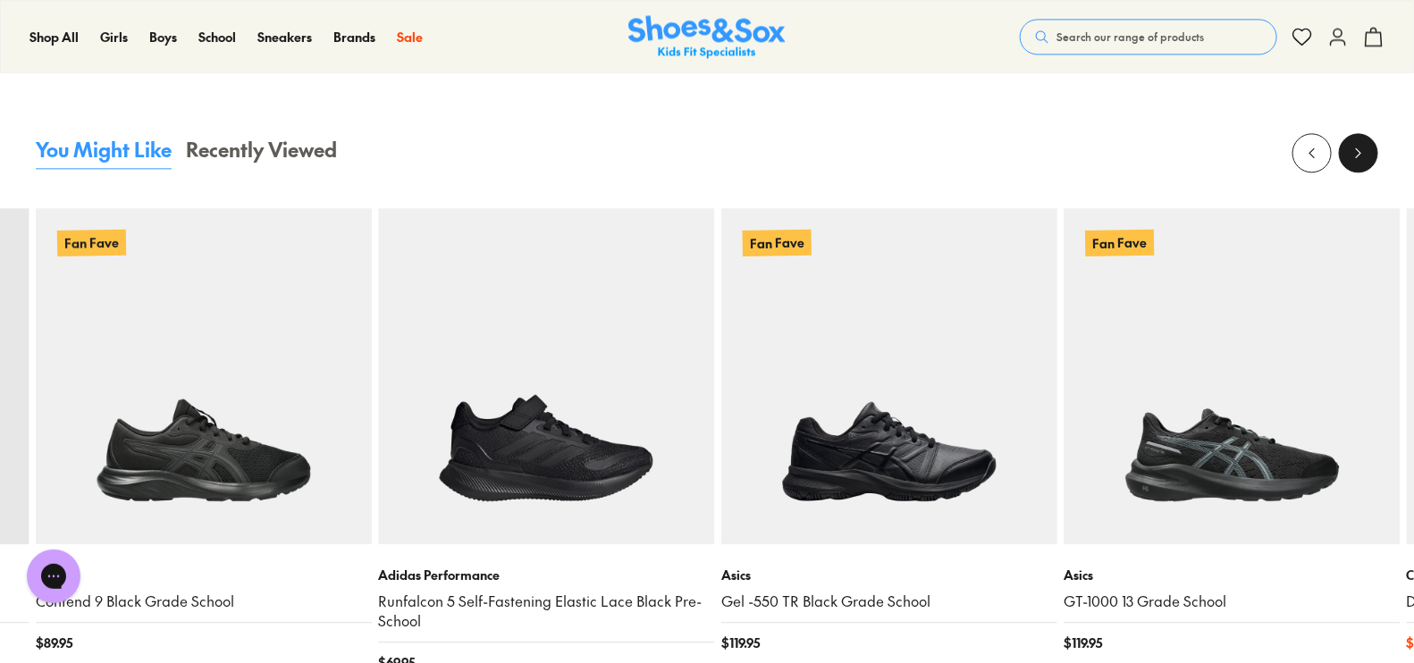
click at [1354, 163] on button at bounding box center [1358, 152] width 39 height 39
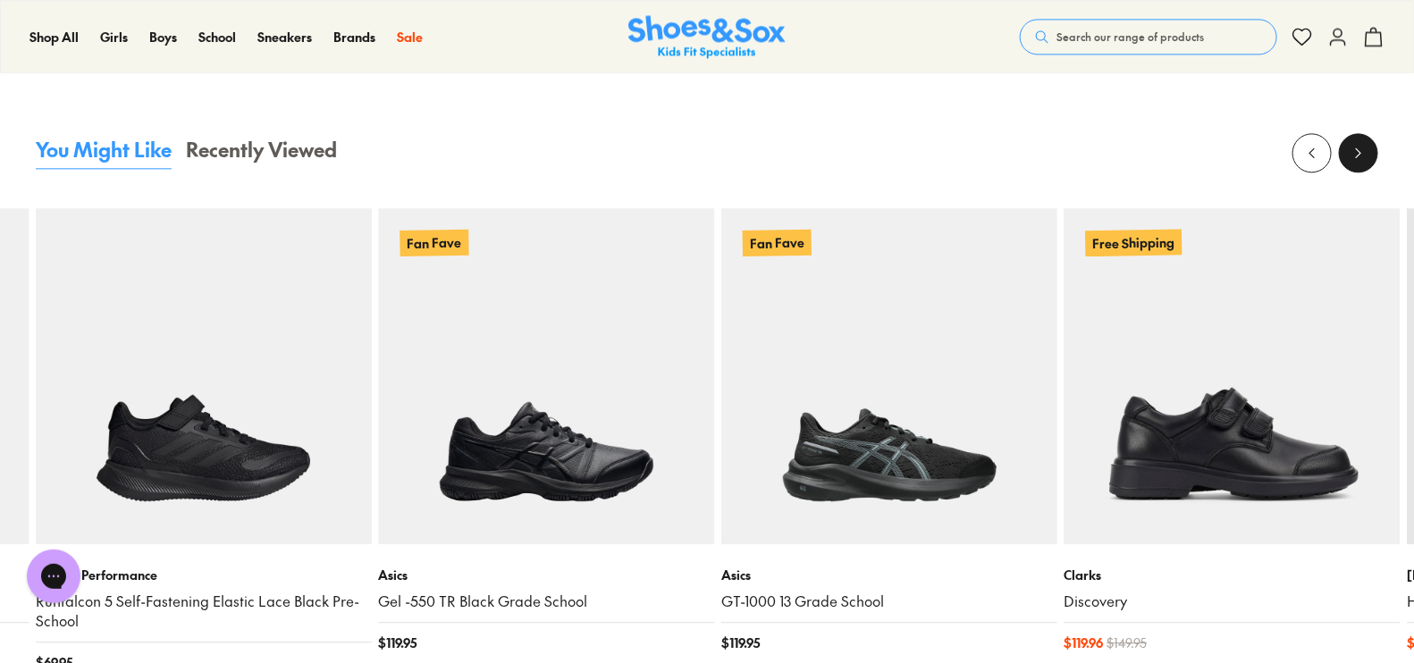
click at [1354, 163] on button at bounding box center [1358, 152] width 39 height 39
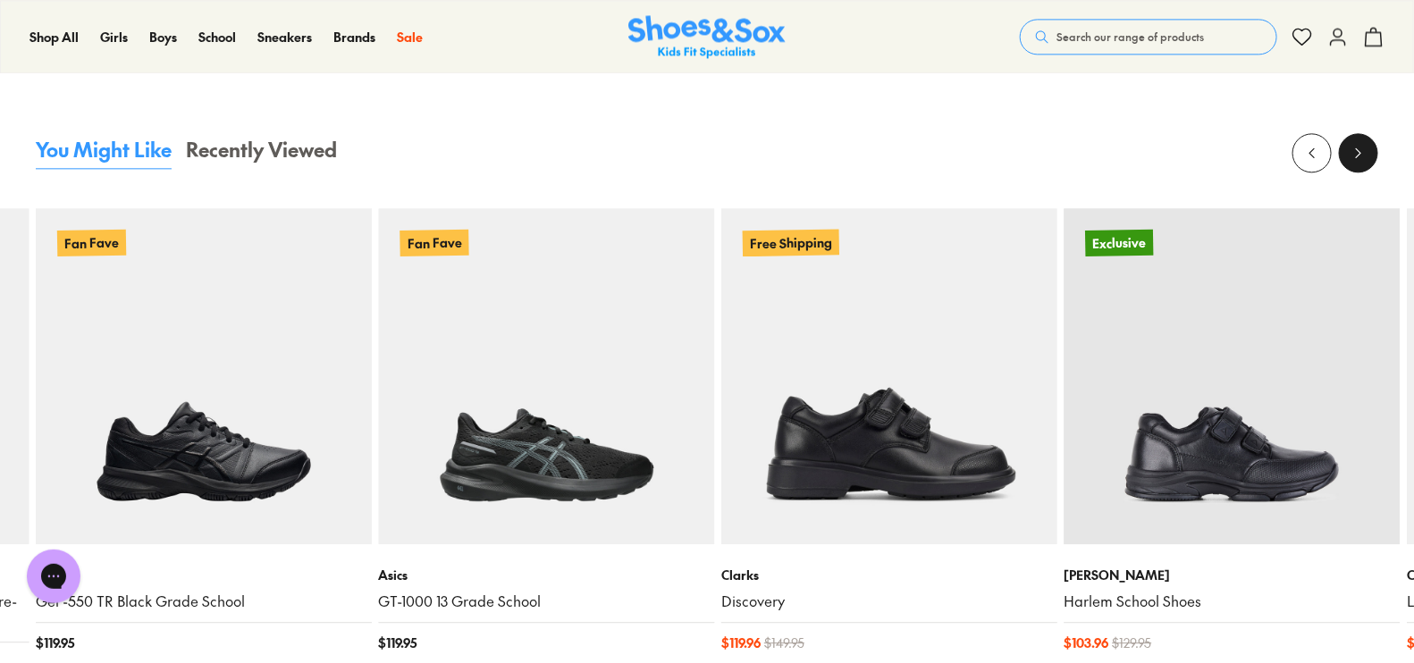
click at [1354, 163] on button at bounding box center [1358, 152] width 39 height 39
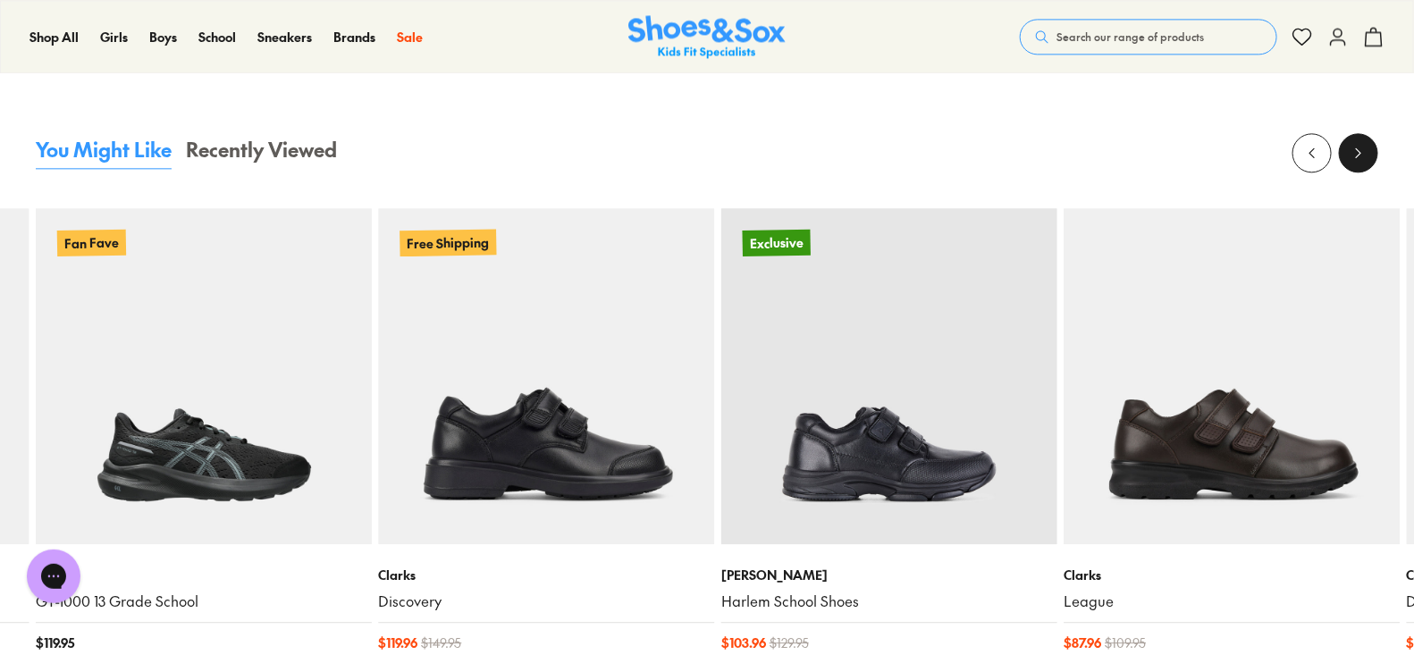
click at [1354, 163] on button at bounding box center [1358, 152] width 39 height 39
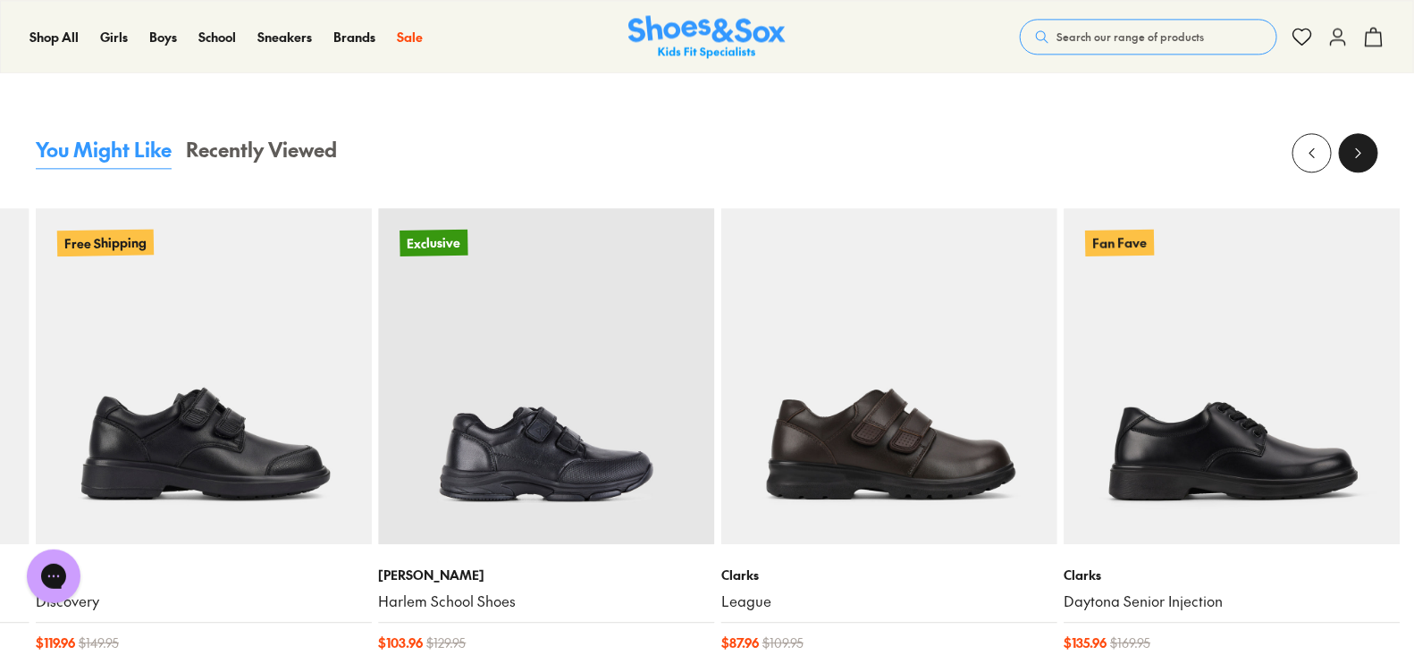
click at [1351, 162] on button at bounding box center [1358, 152] width 39 height 39
